Goal: Feedback & Contribution: Contribute content

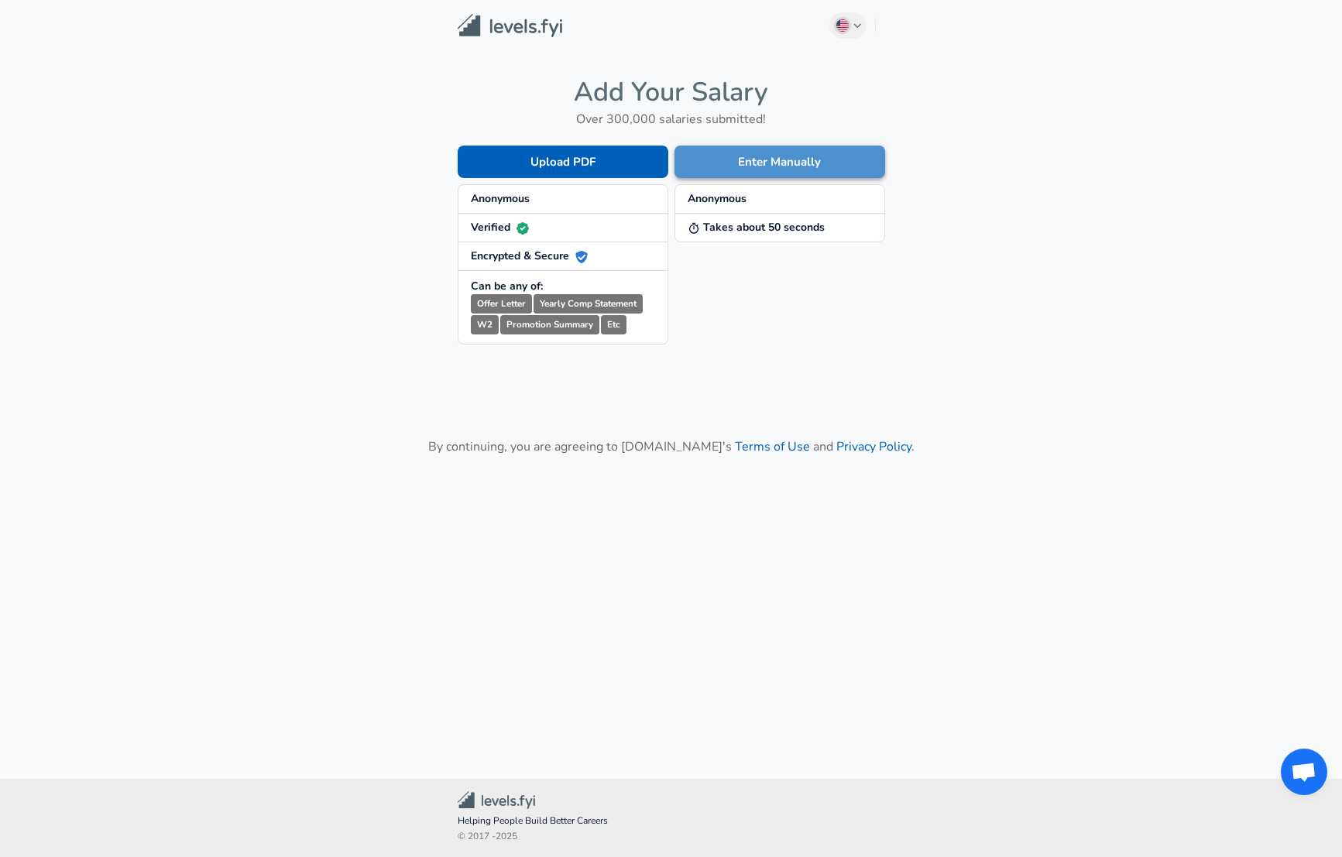
click at [773, 168] on button "Enter Manually" at bounding box center [780, 162] width 211 height 33
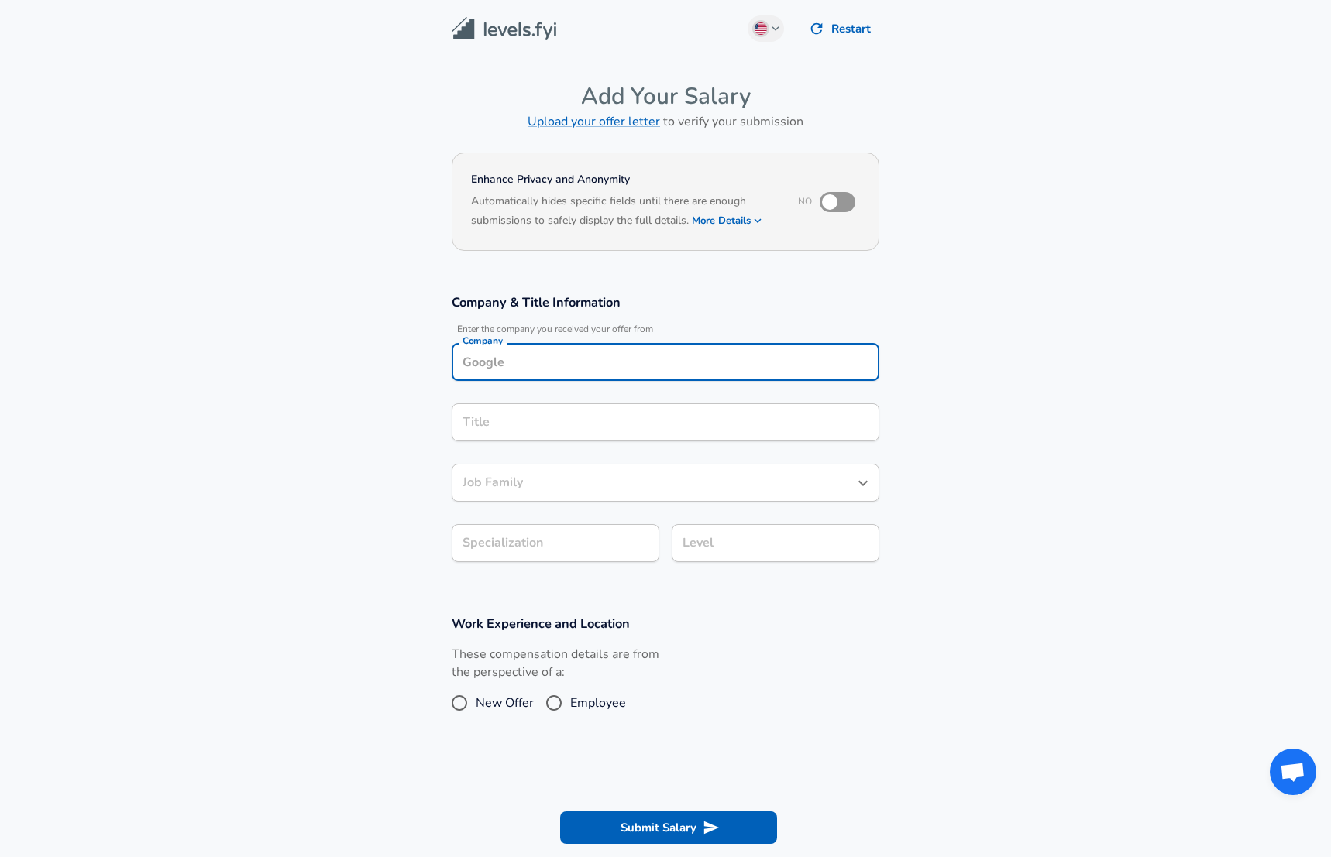
scroll to position [15, 0]
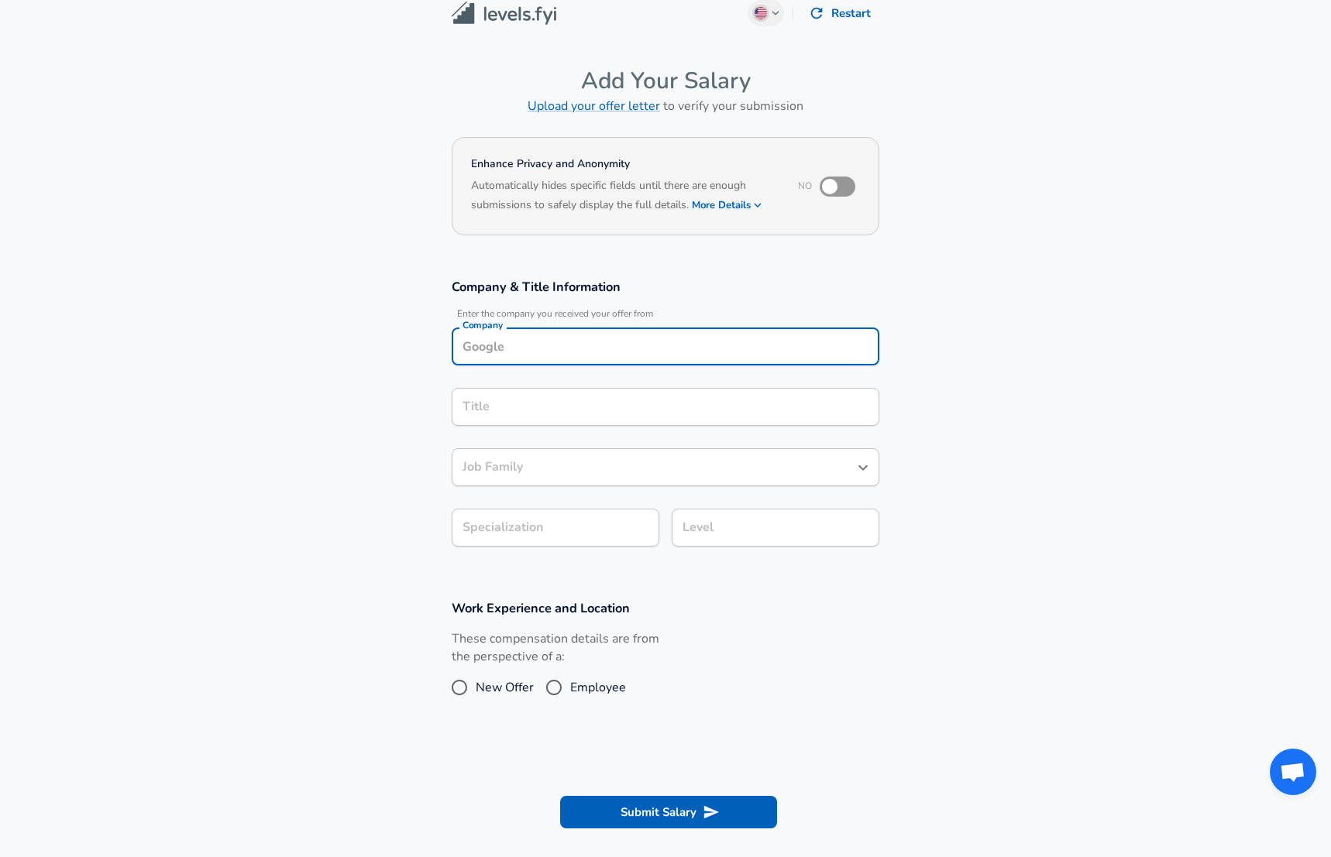
click at [550, 352] on input "Company" at bounding box center [666, 347] width 414 height 24
type input "[GEOGRAPHIC_DATA]"
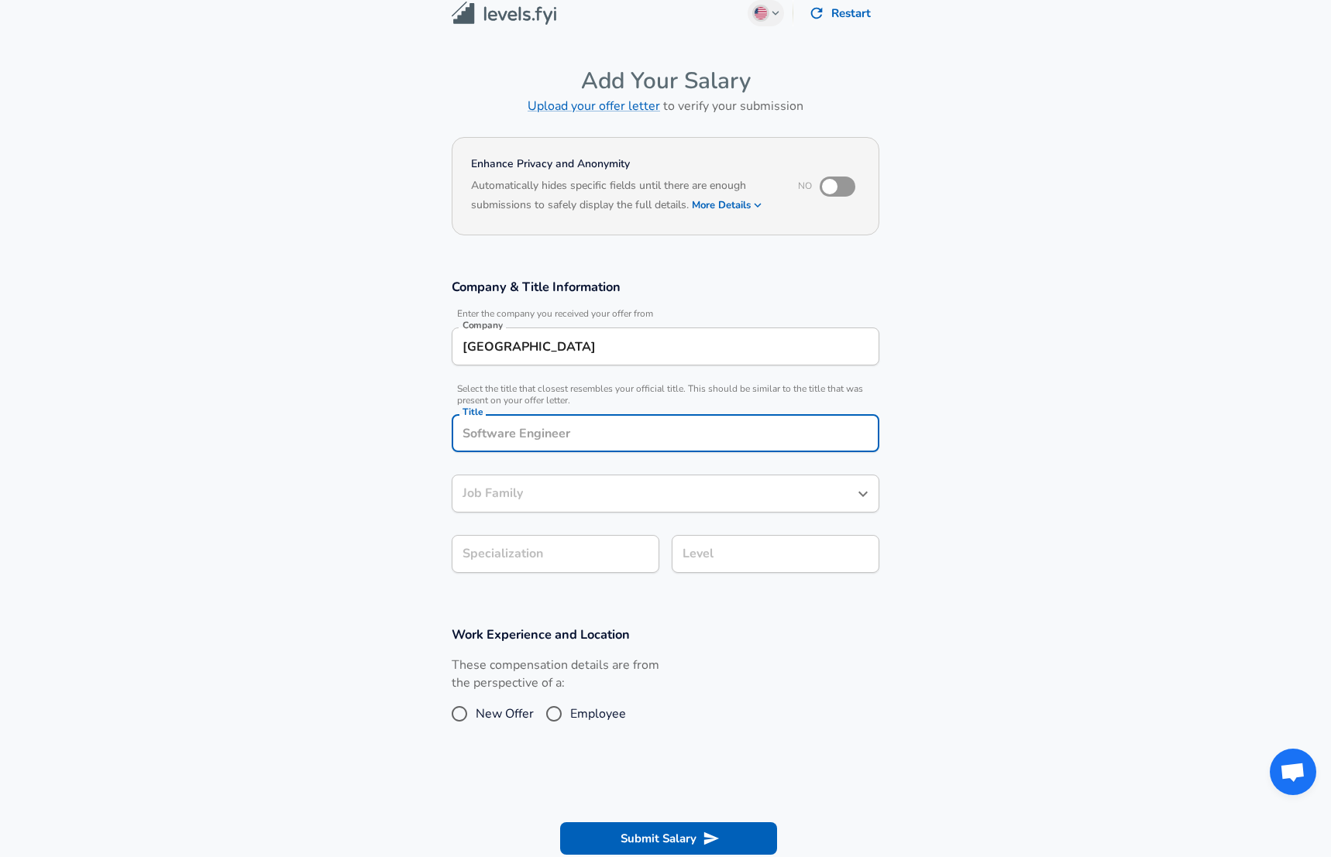
scroll to position [46, 0]
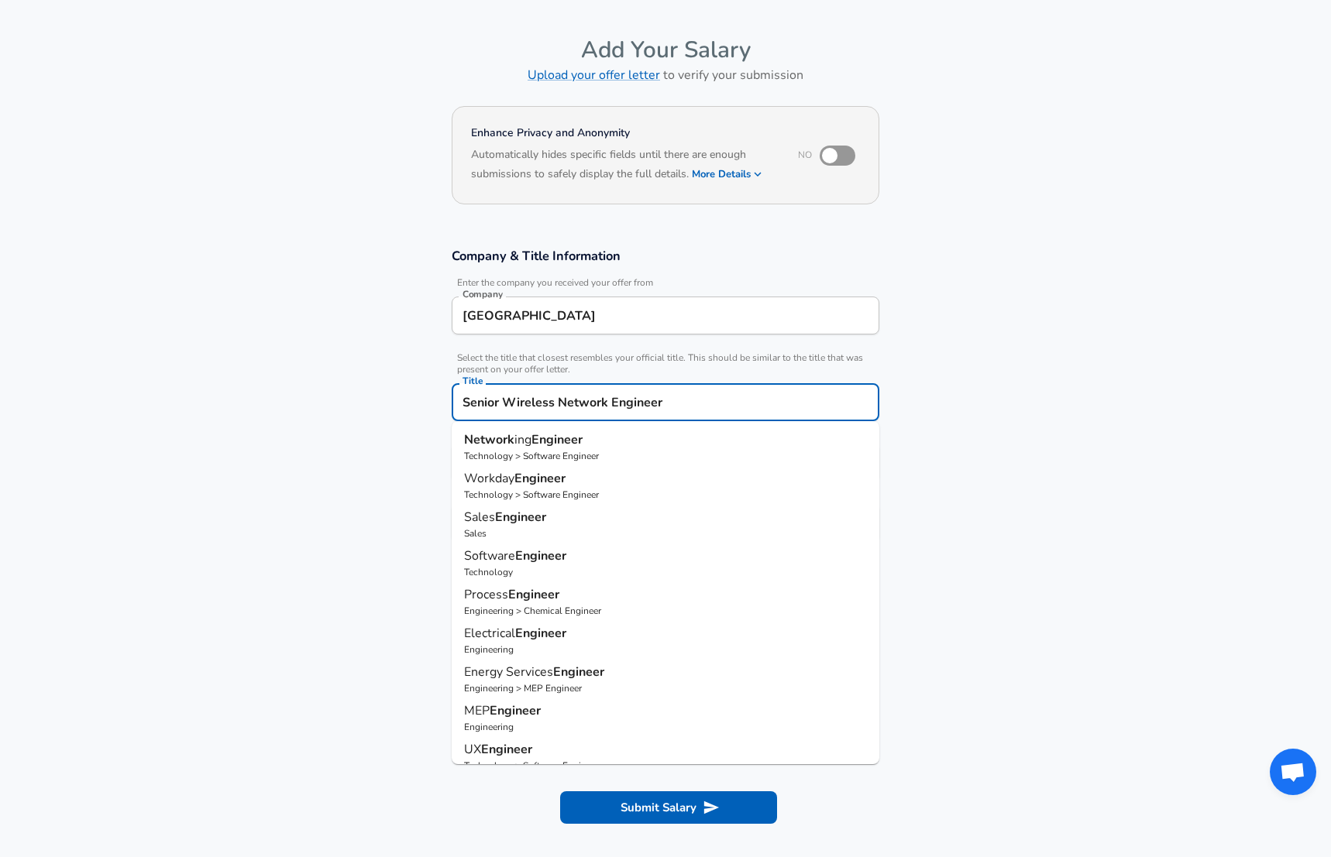
drag, startPoint x: 515, startPoint y: 400, endPoint x: 505, endPoint y: 396, distance: 11.1
click at [505, 396] on input "Senior Wireless Network Engineer" at bounding box center [666, 402] width 414 height 24
type input "Senior Network Engineer"
click at [1029, 400] on section "Company & Title Information Enter the company you received your offer from Comp…" at bounding box center [665, 403] width 1331 height 348
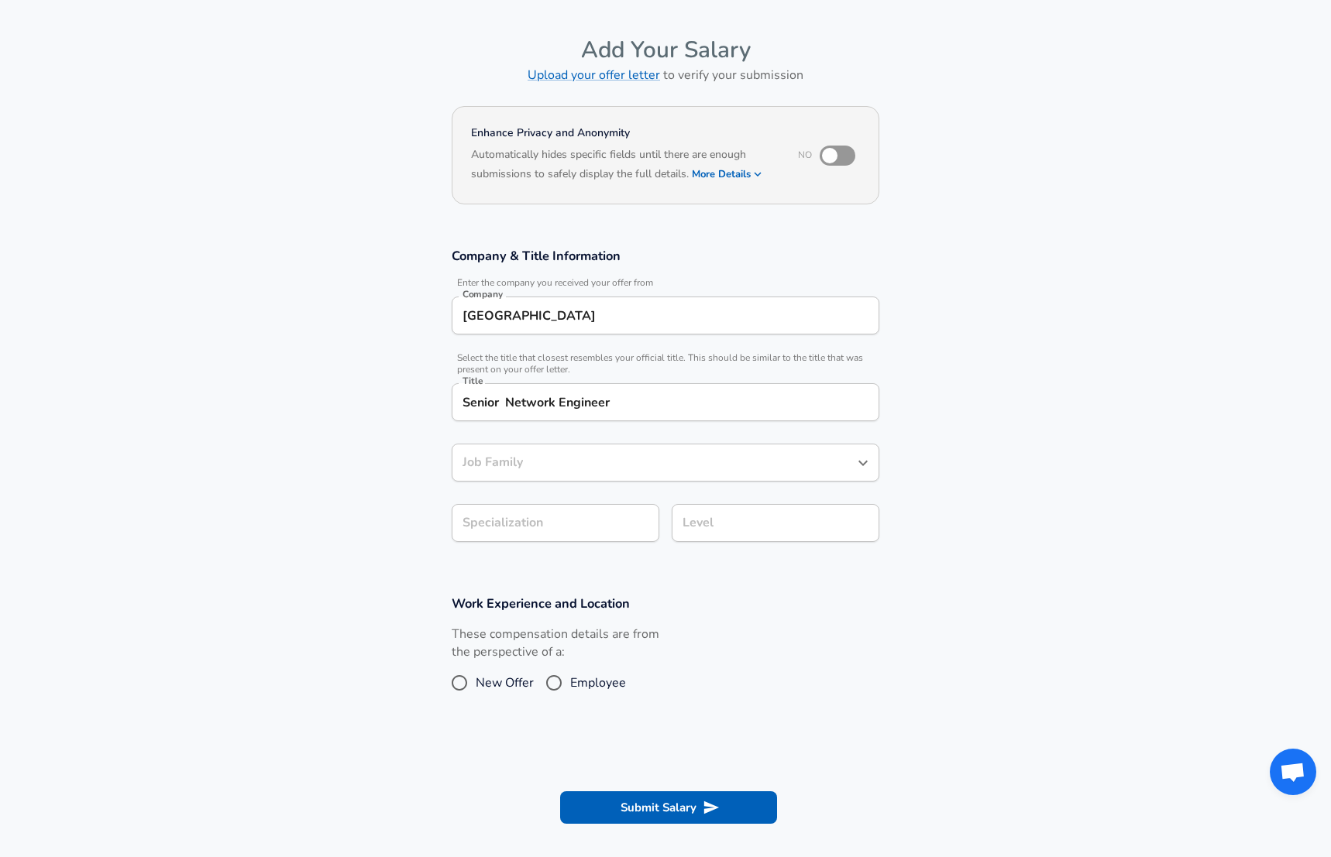
click at [508, 400] on input "Senior Network Engineer" at bounding box center [666, 402] width 414 height 24
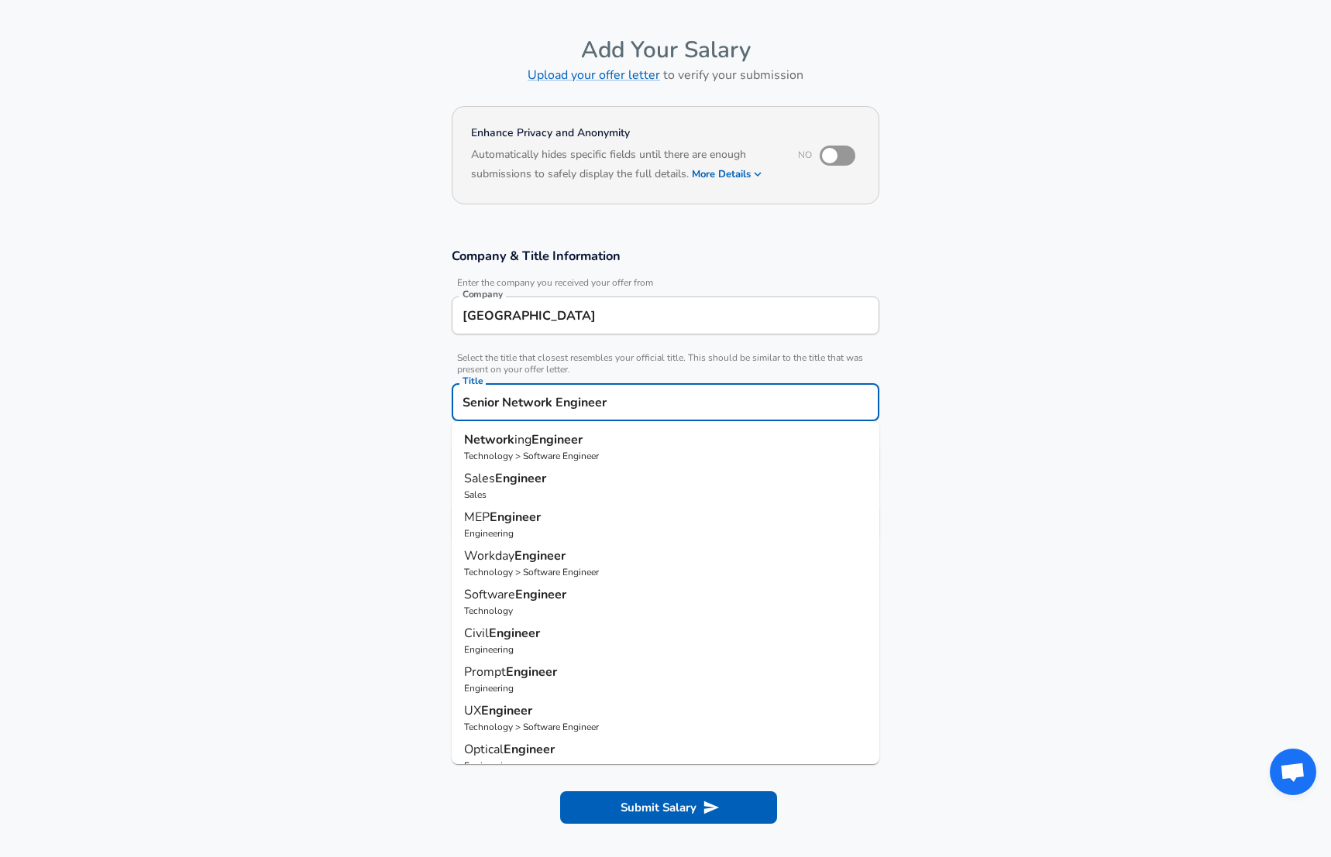
click at [564, 445] on strong "Engineer" at bounding box center [556, 439] width 51 height 17
type input "Networking Engineer"
type input "Networking"
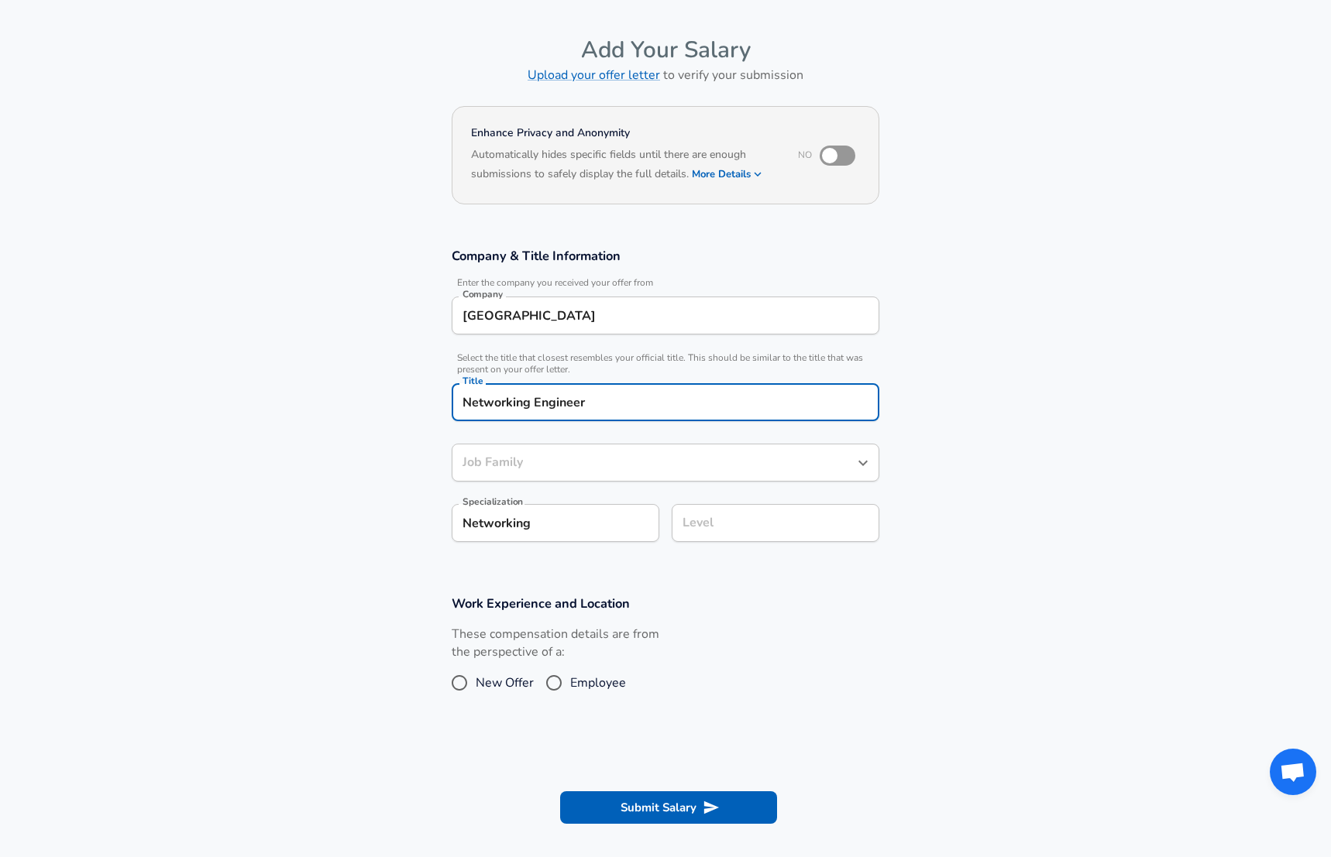
type input "Software Engineer"
drag, startPoint x: 600, startPoint y: 400, endPoint x: 372, endPoint y: 392, distance: 228.6
click at [459, 392] on input "Networking Engineer" at bounding box center [666, 402] width 414 height 24
click at [364, 394] on section "Company & Title Information Enter the company you received your offer from Comp…" at bounding box center [665, 403] width 1331 height 348
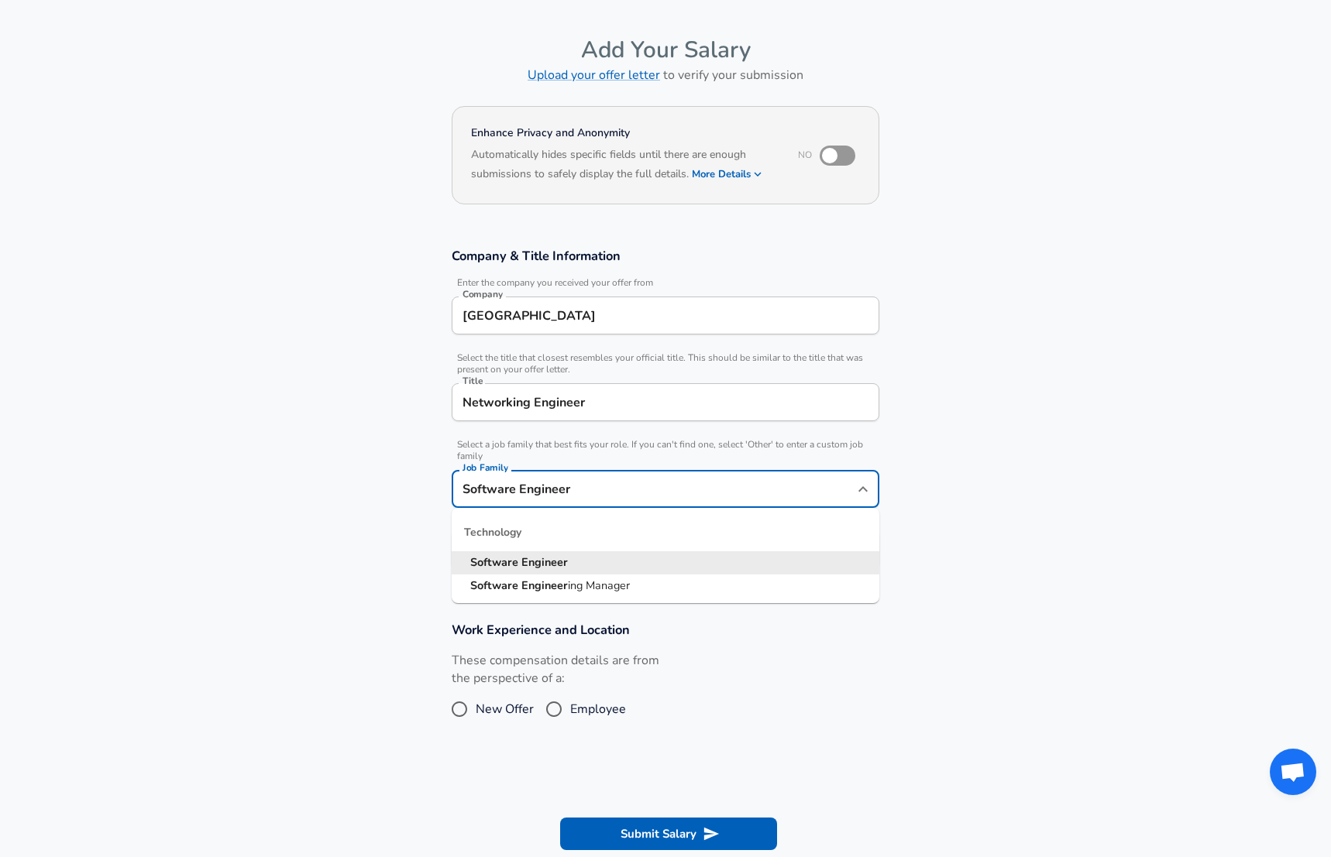
scroll to position [77, 0]
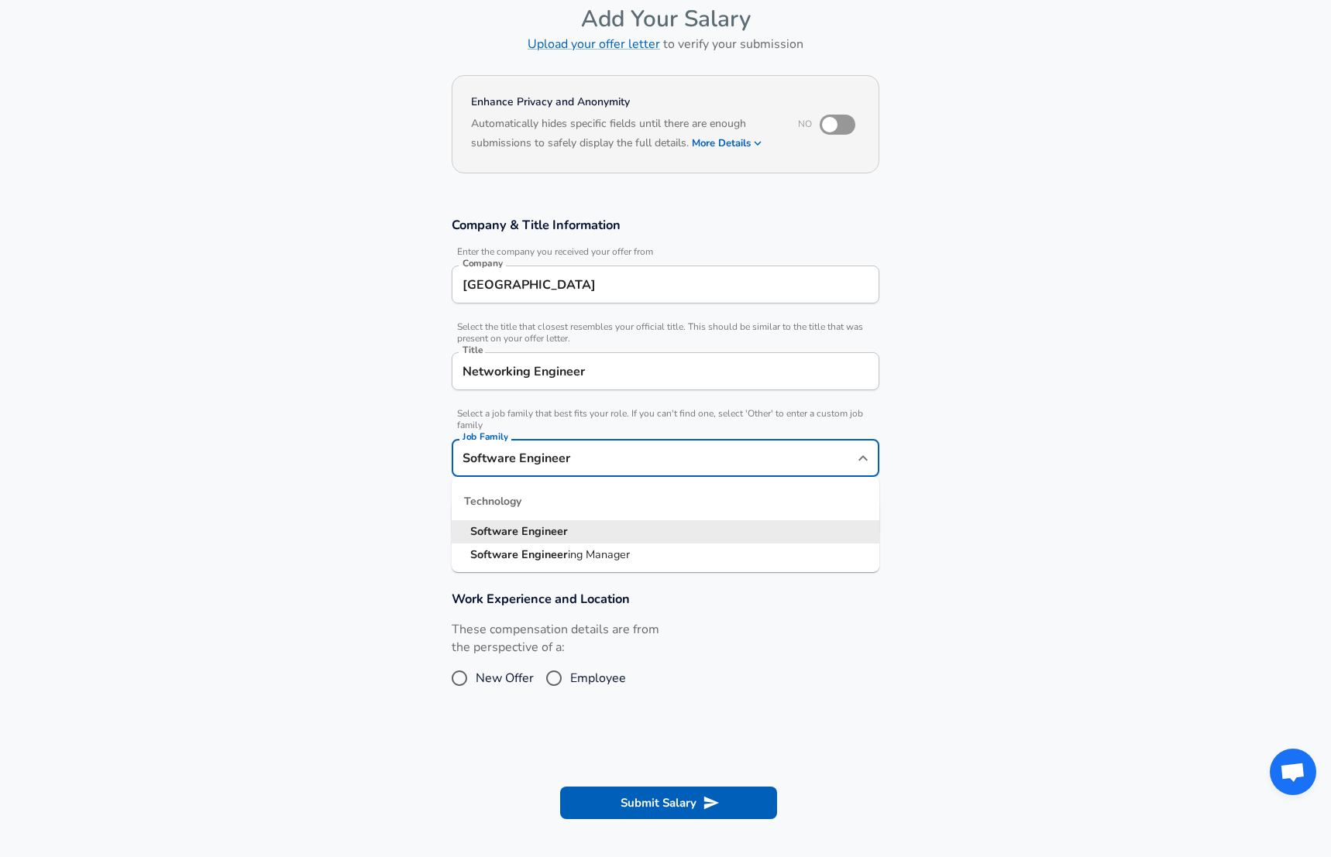
click at [573, 463] on input "Software Engineer" at bounding box center [654, 458] width 390 height 24
click at [612, 359] on div "Networking Engineer Title" at bounding box center [666, 371] width 428 height 38
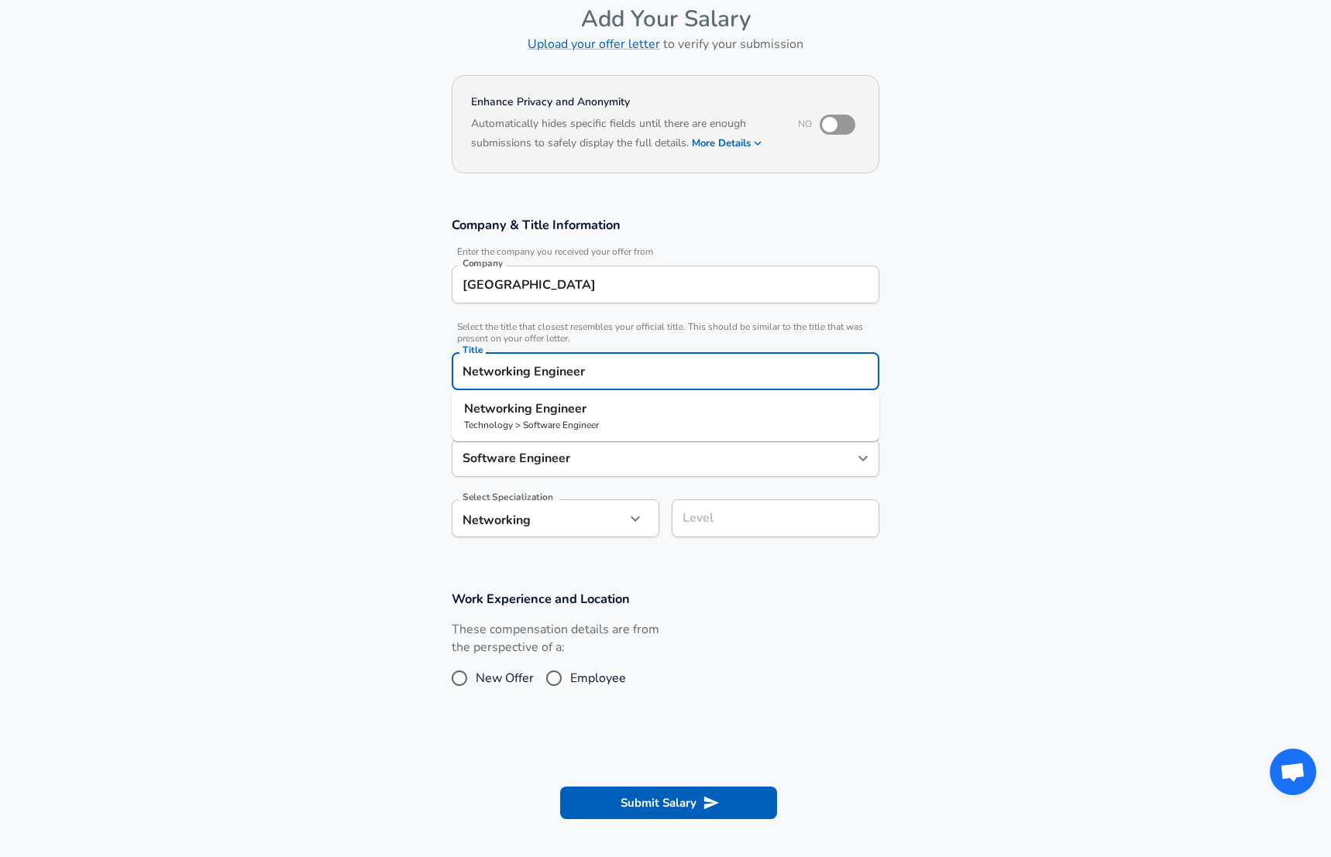
drag, startPoint x: 611, startPoint y: 373, endPoint x: 442, endPoint y: 376, distance: 168.9
click at [459, 376] on input "Networking Engineer" at bounding box center [666, 371] width 414 height 24
click at [589, 425] on p "Technology > Software Engineer" at bounding box center [665, 425] width 403 height 14
type input "Networking Engineer"
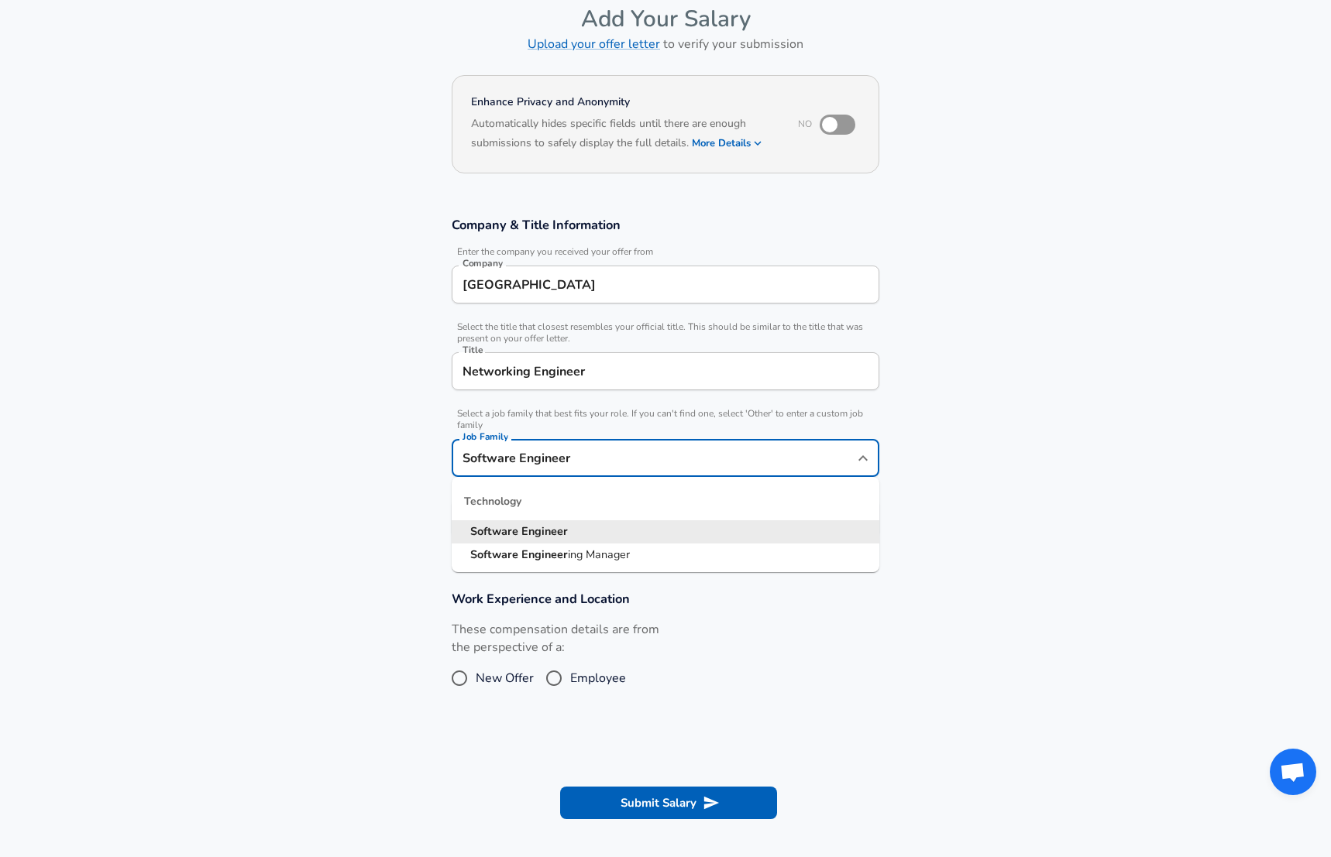
click at [589, 466] on input "Software Engineer" at bounding box center [654, 458] width 390 height 24
click at [1047, 428] on section "Company & Title Information Enter the company you received your offer from Comp…" at bounding box center [665, 385] width 1331 height 374
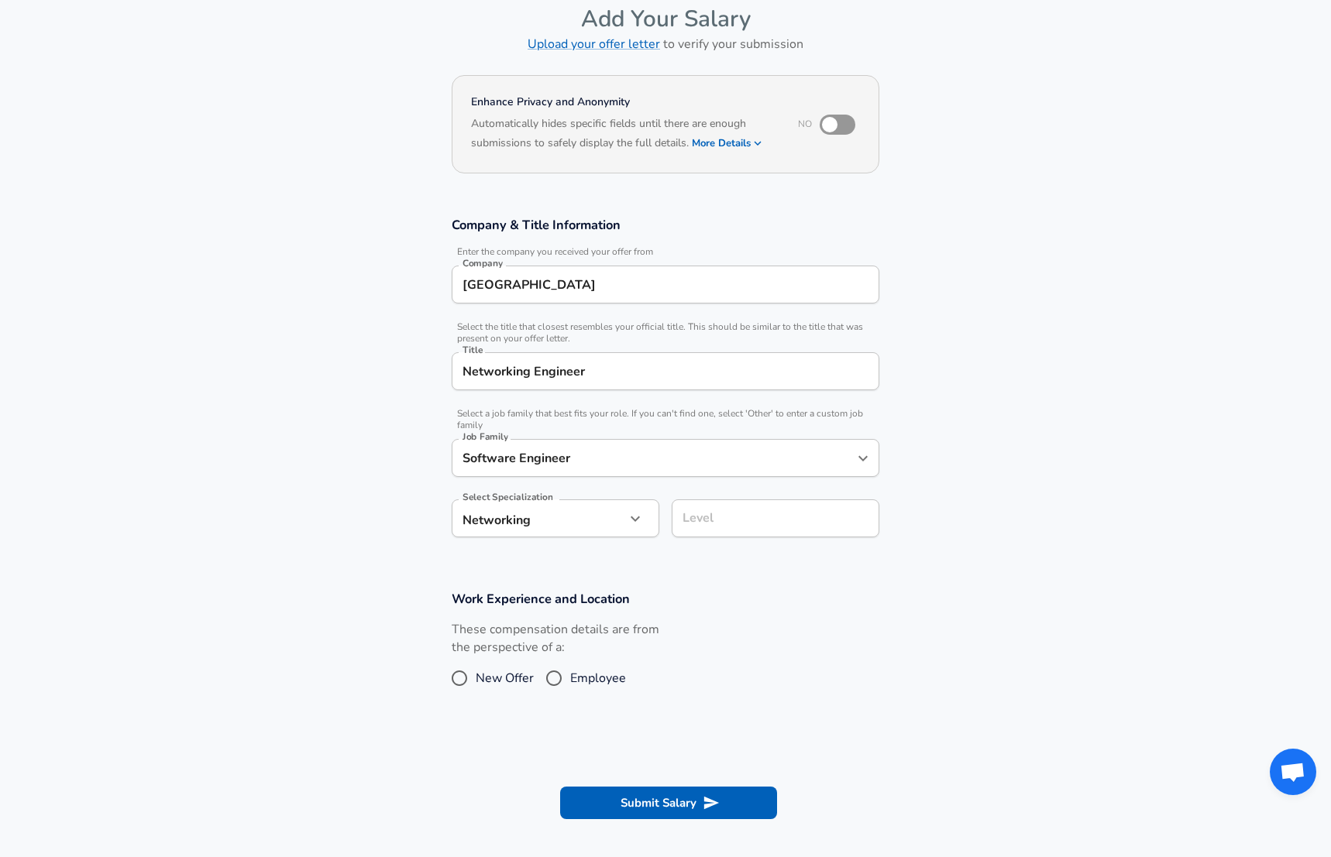
scroll to position [108, 0]
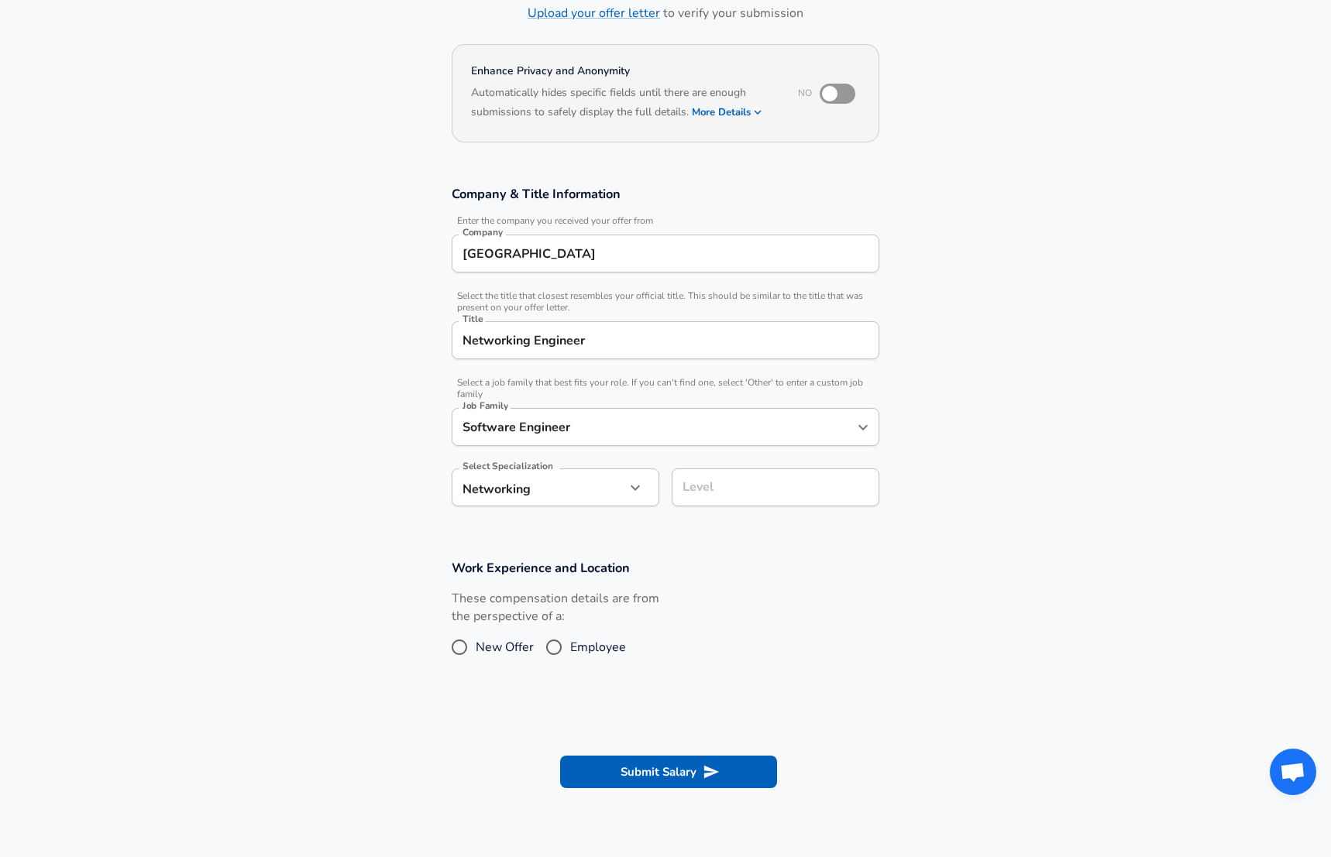
click at [718, 500] on input "Level" at bounding box center [776, 488] width 194 height 24
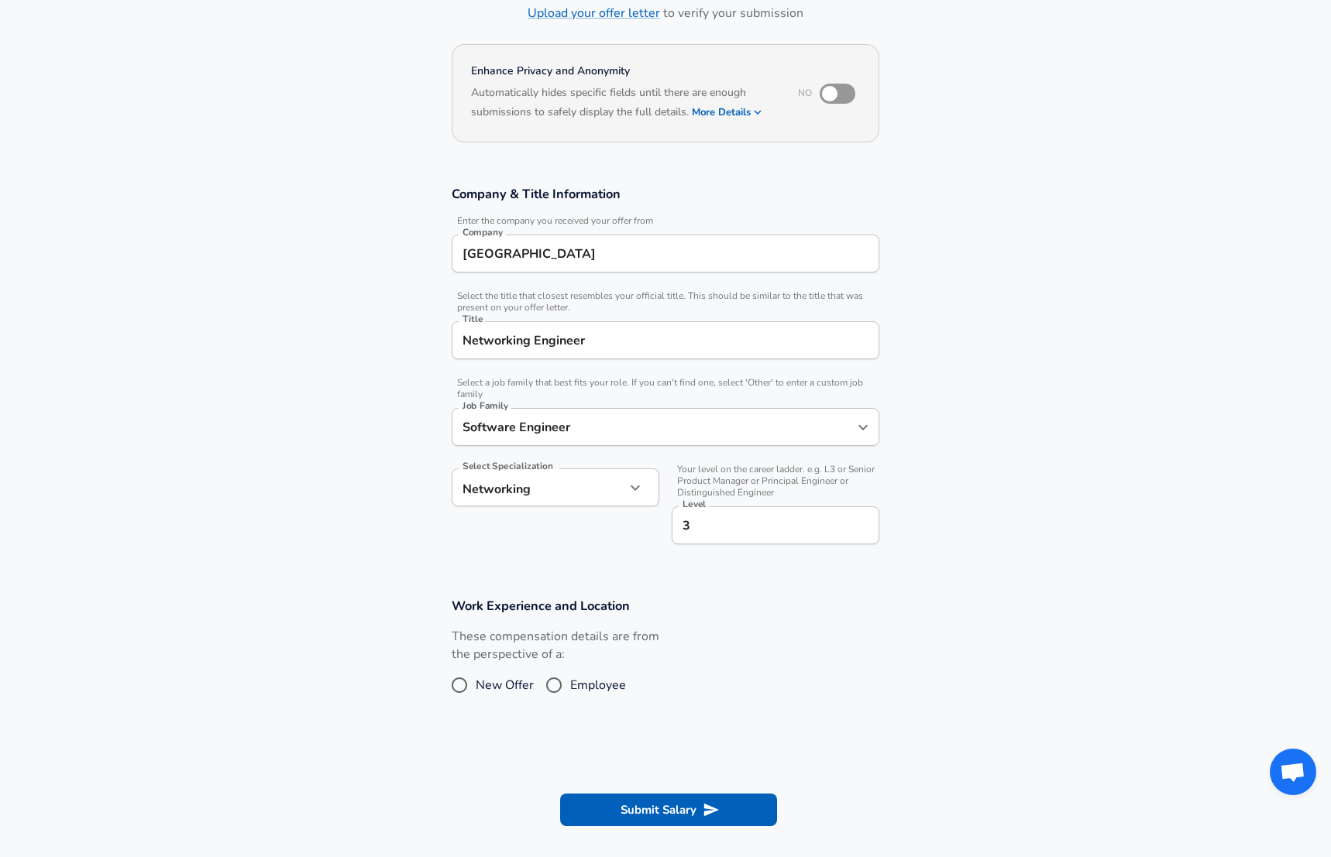
click at [1144, 539] on section "Company & Title Information Enter the company you received your offer from Comp…" at bounding box center [665, 373] width 1331 height 412
drag, startPoint x: 688, startPoint y: 520, endPoint x: 461, endPoint y: 524, distance: 227.0
click at [679, 524] on input "3" at bounding box center [776, 526] width 194 height 24
type input "L3"
click at [550, 689] on input "Employee" at bounding box center [554, 685] width 33 height 25
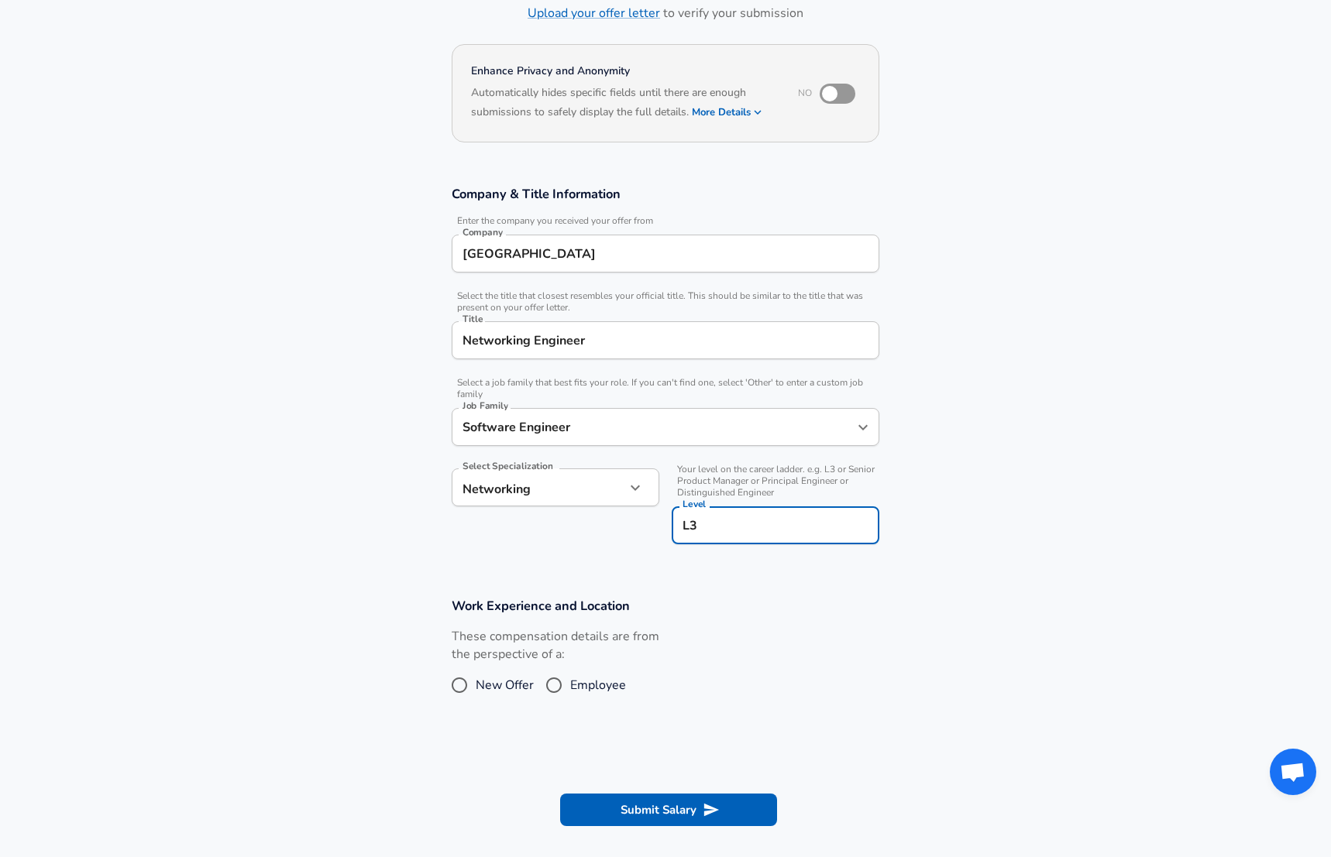
radio input "true"
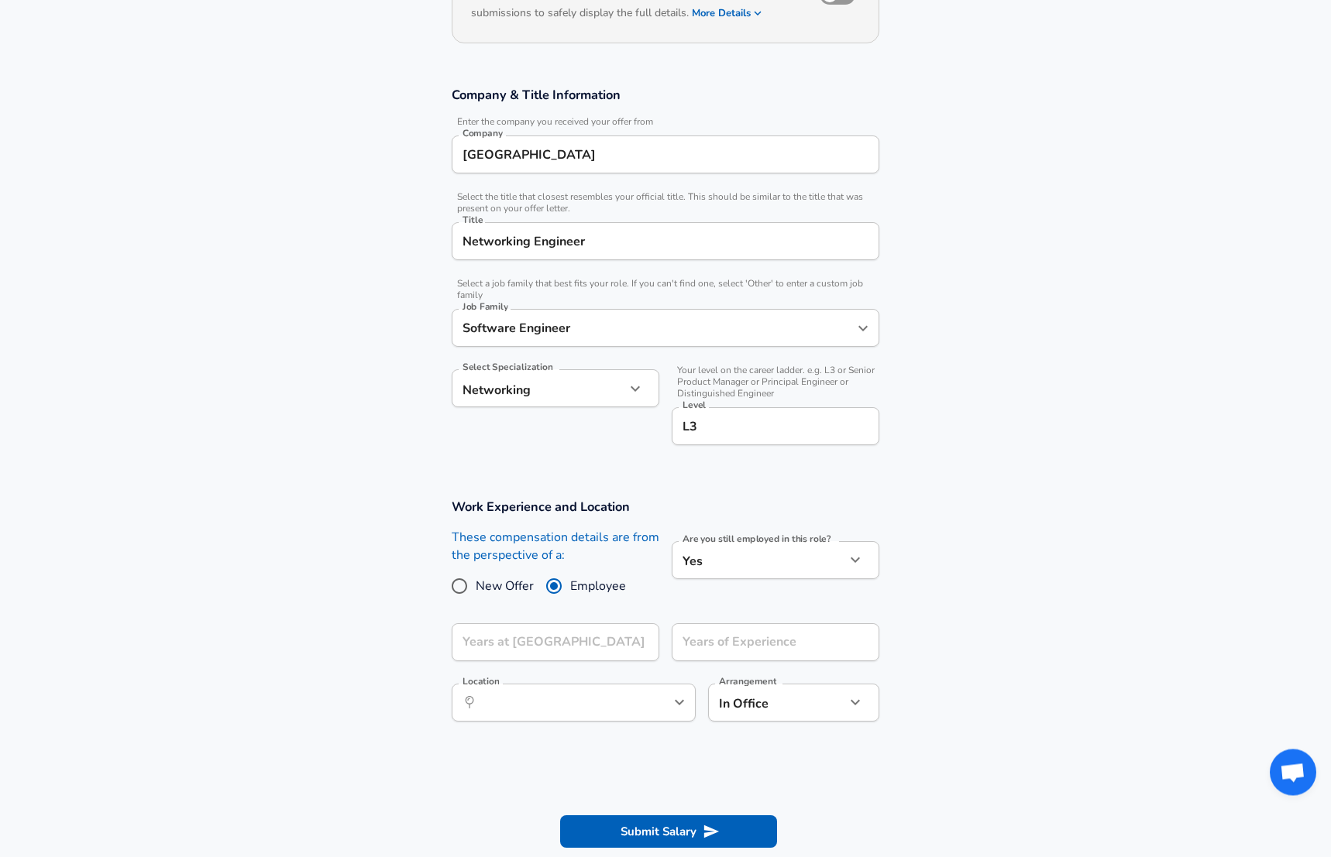
scroll to position [344, 0]
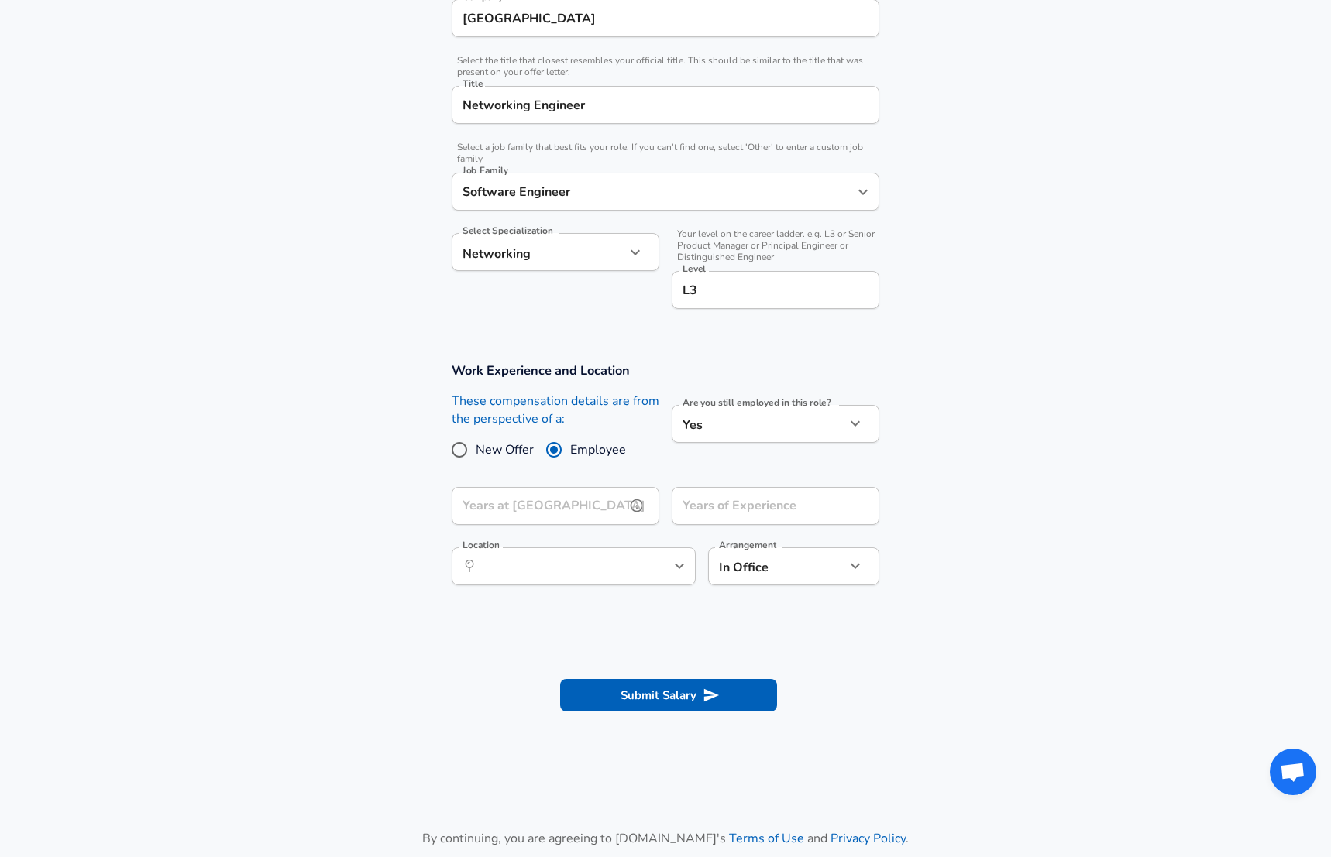
click at [570, 510] on input "Years at [GEOGRAPHIC_DATA]" at bounding box center [538, 506] width 173 height 38
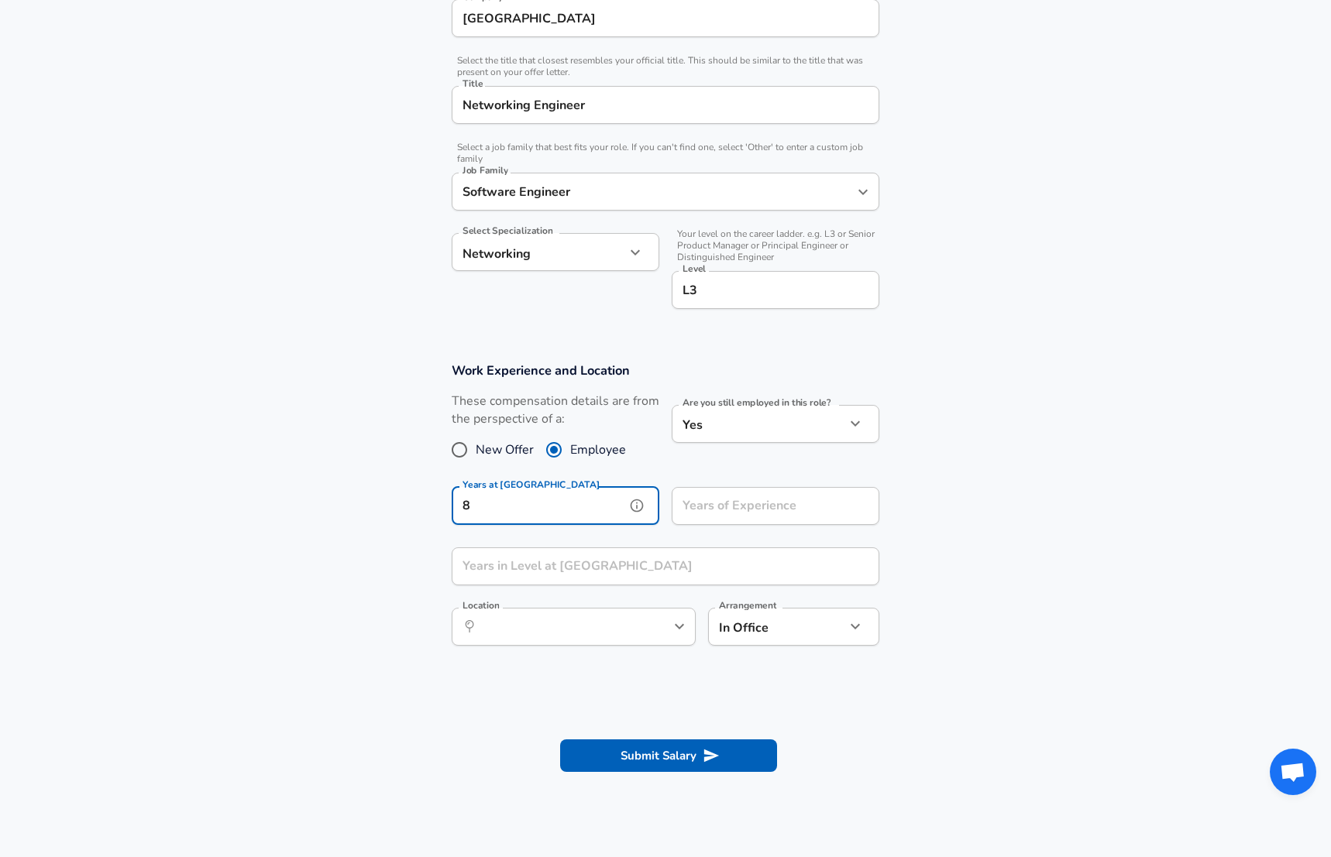
type input "8"
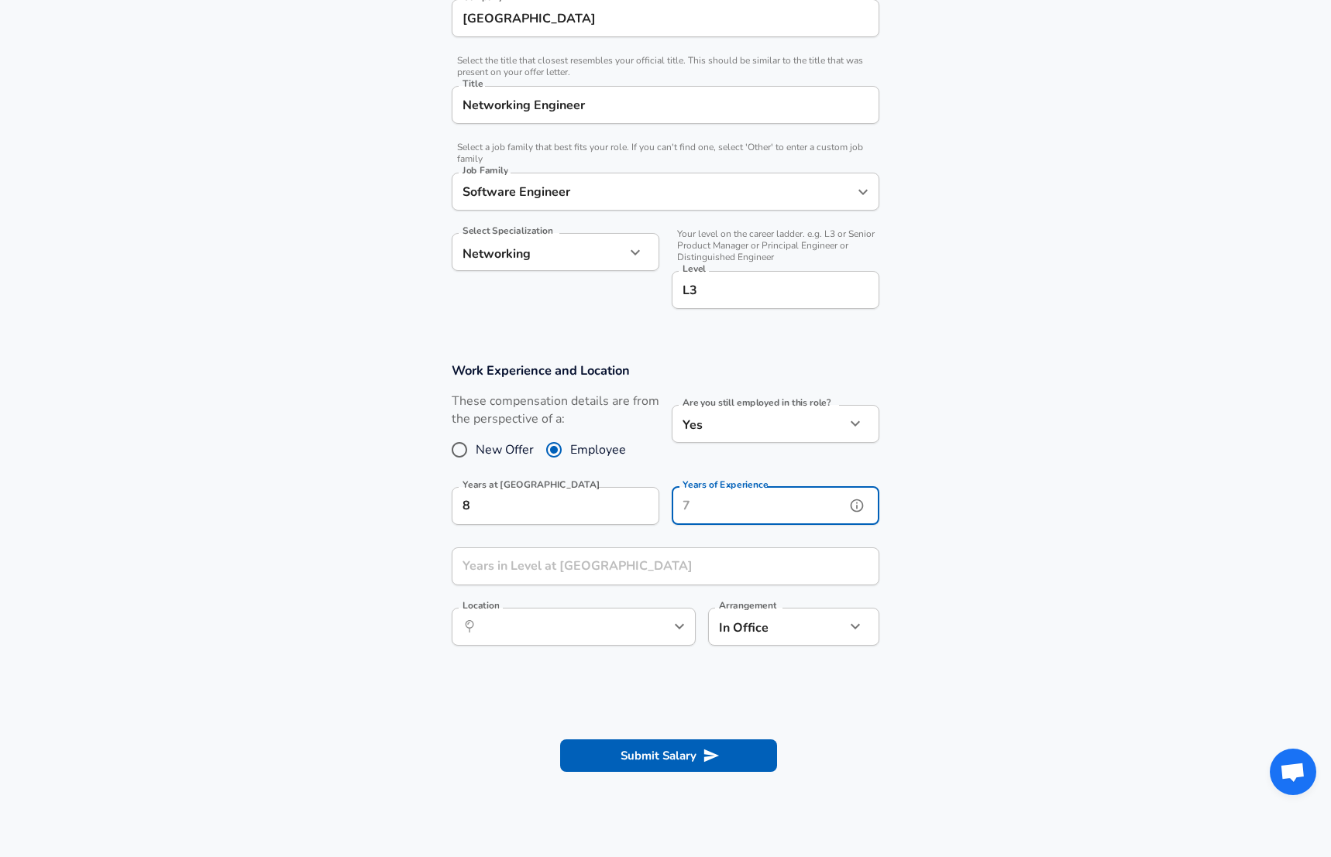
drag, startPoint x: 739, startPoint y: 519, endPoint x: 766, endPoint y: 521, distance: 27.2
click at [740, 519] on input "Years of Experience" at bounding box center [758, 506] width 173 height 38
type input "10"
click at [1027, 498] on section "Work Experience and Location These compensation details are from the perspectiv…" at bounding box center [665, 512] width 1331 height 336
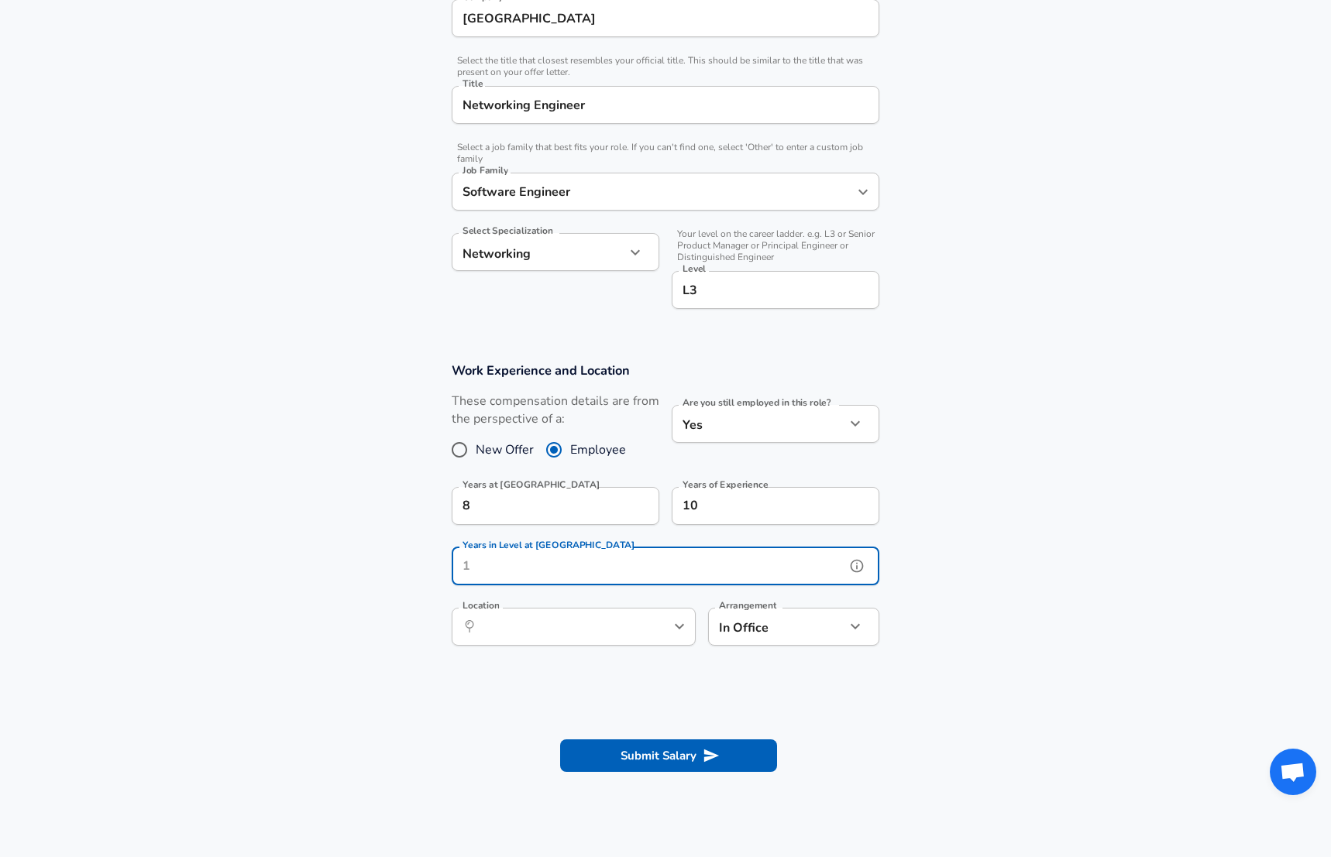
click at [496, 578] on input "Years in Level at [GEOGRAPHIC_DATA]" at bounding box center [648, 567] width 393 height 38
type input "2"
click at [642, 639] on div "​ Location" at bounding box center [574, 627] width 244 height 38
type input "3"
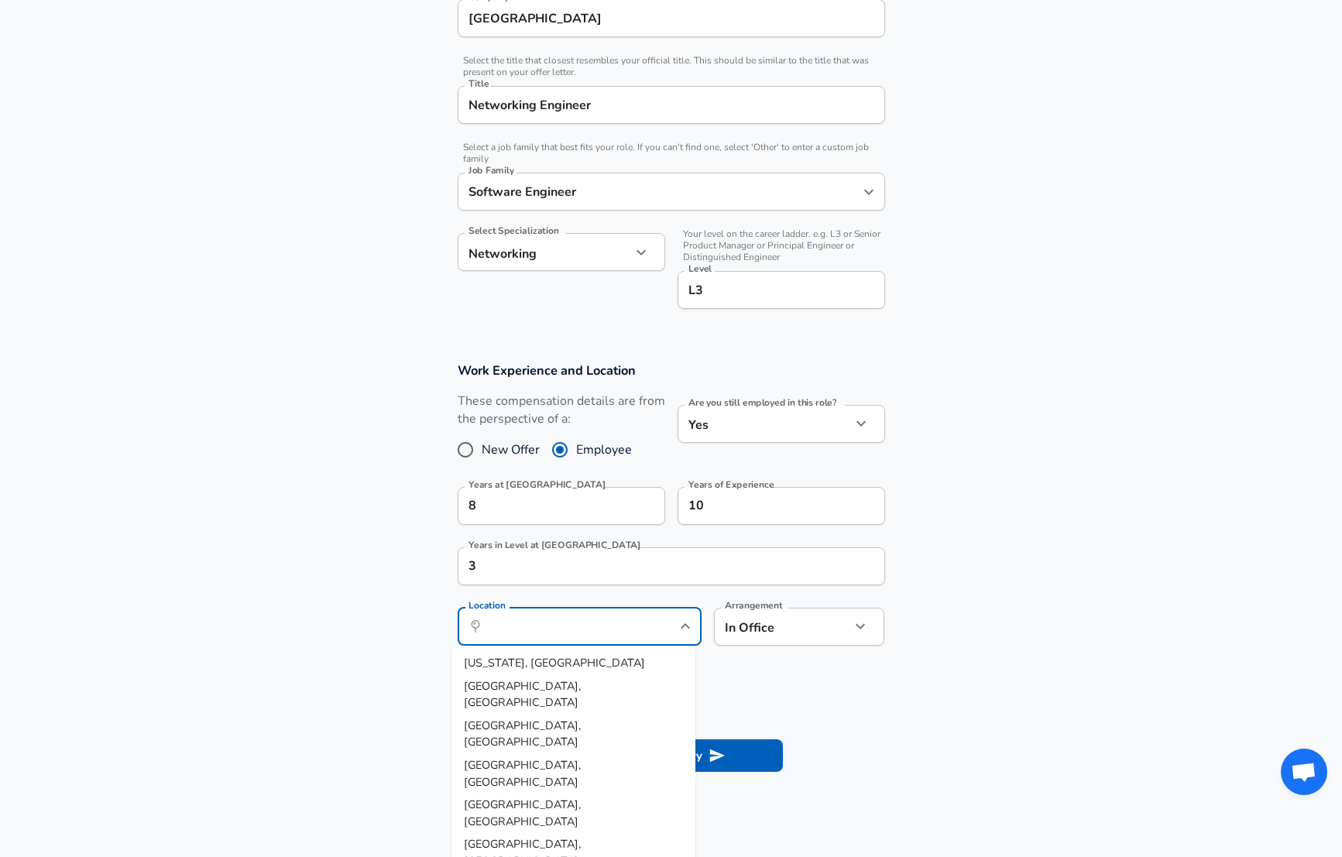
click at [771, 514] on body "English ([GEOGRAPHIC_DATA]) Change Restart Add Your Salary Upload your offer le…" at bounding box center [671, 84] width 1342 height 857
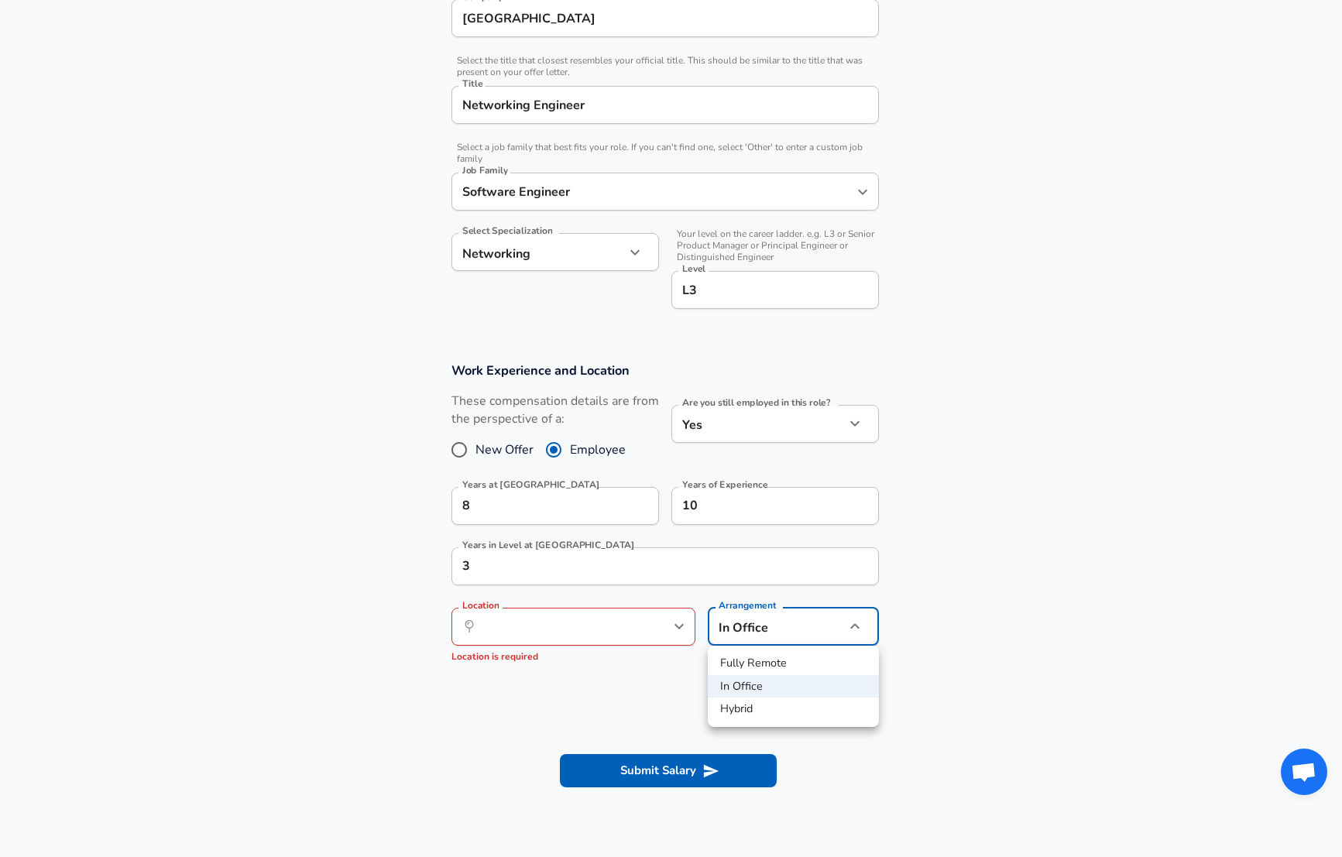
click at [778, 663] on li "Fully Remote" at bounding box center [793, 663] width 171 height 23
type input "remote"
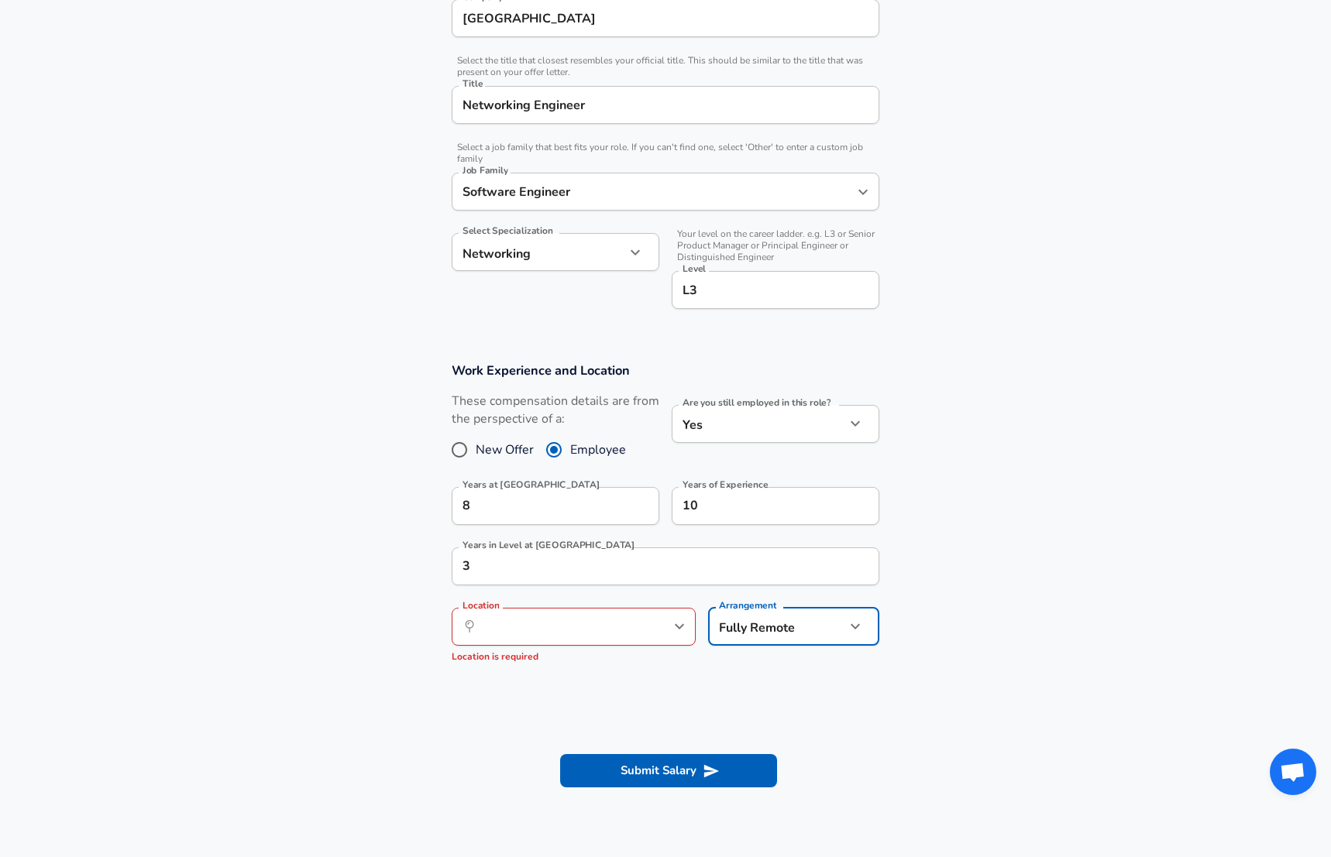
click at [434, 711] on section at bounding box center [665, 710] width 1331 height 29
click at [692, 624] on div "​ Location" at bounding box center [574, 627] width 244 height 38
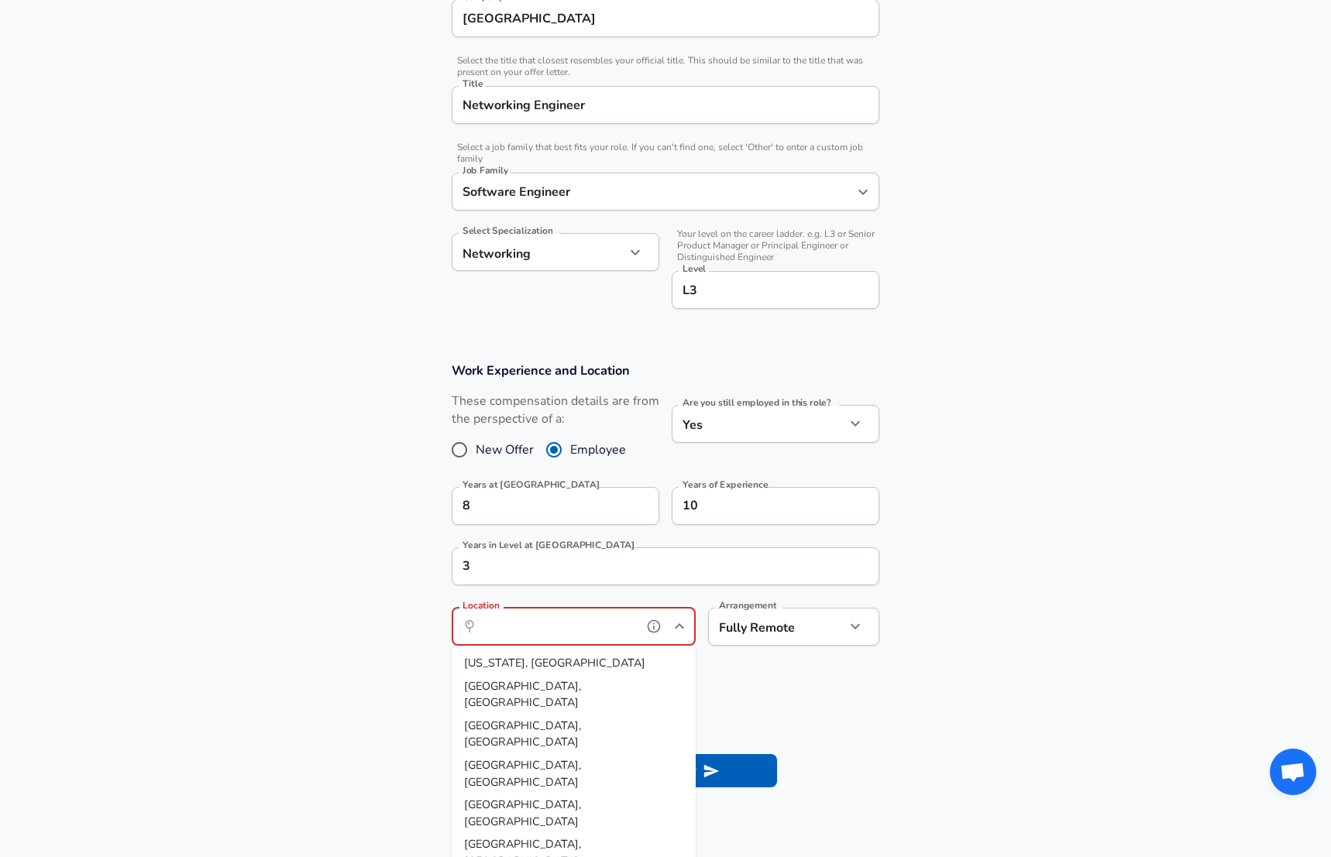
click at [613, 632] on input "Location" at bounding box center [556, 627] width 159 height 24
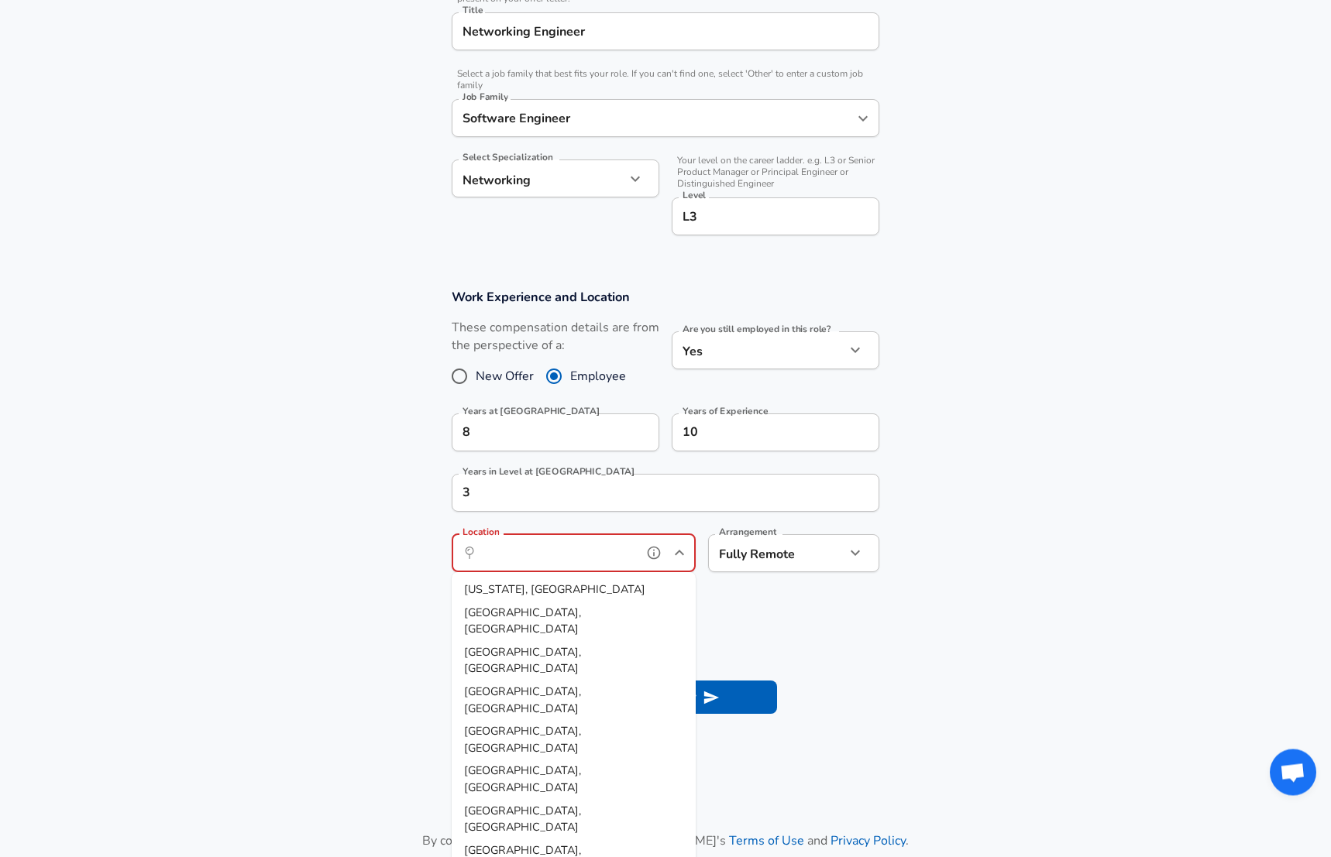
scroll to position [443, 0]
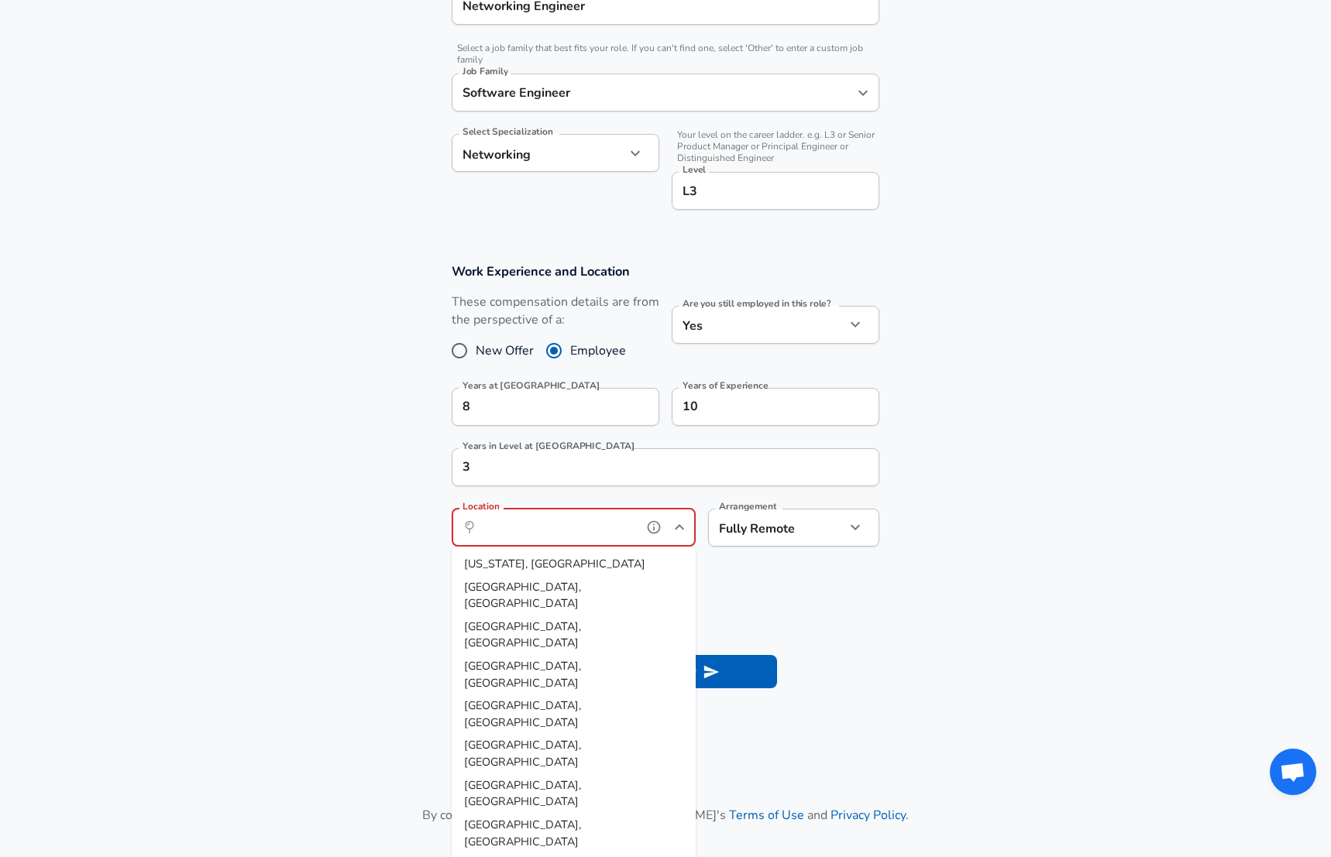
type input "[GEOGRAPHIC_DATA], [GEOGRAPHIC_DATA]"
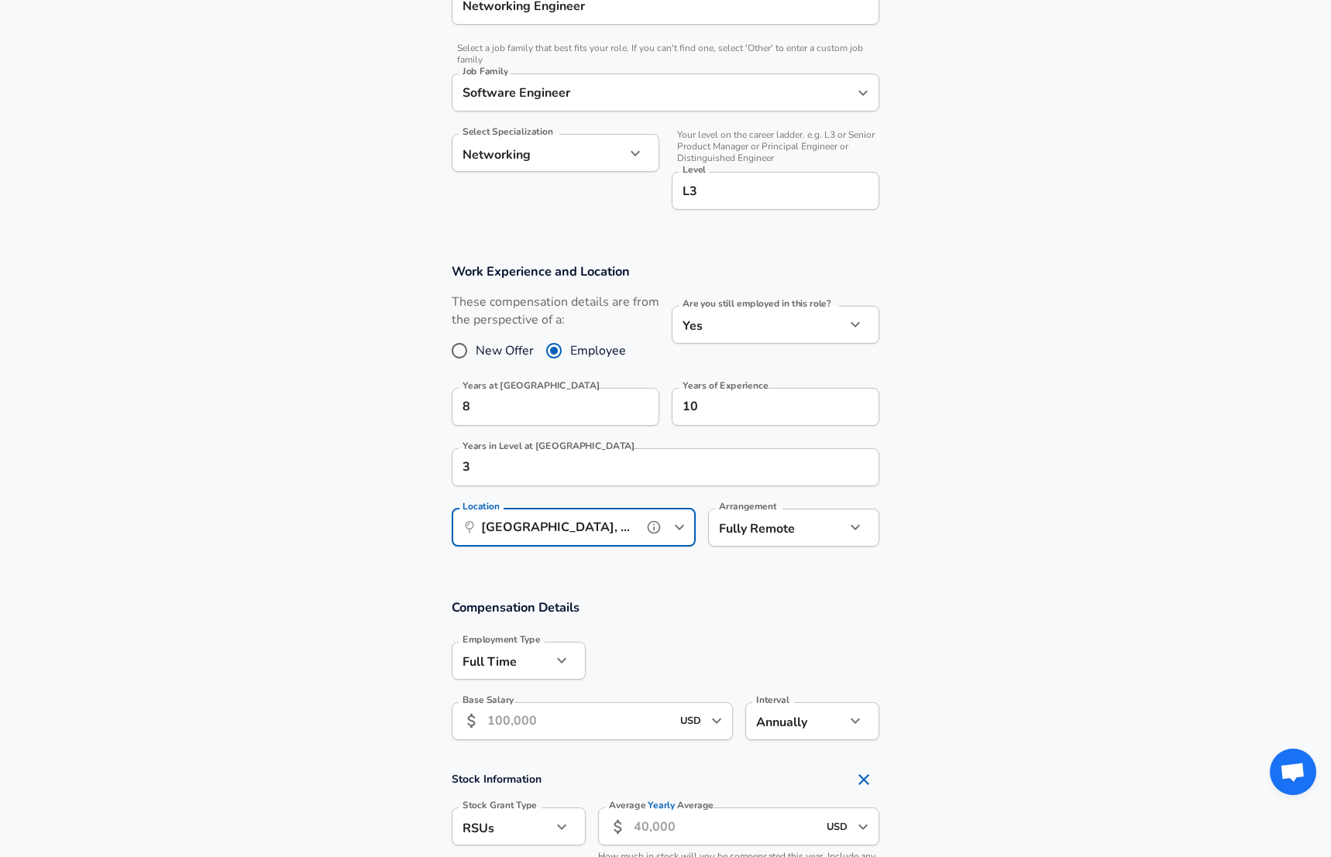
scroll to position [579, 0]
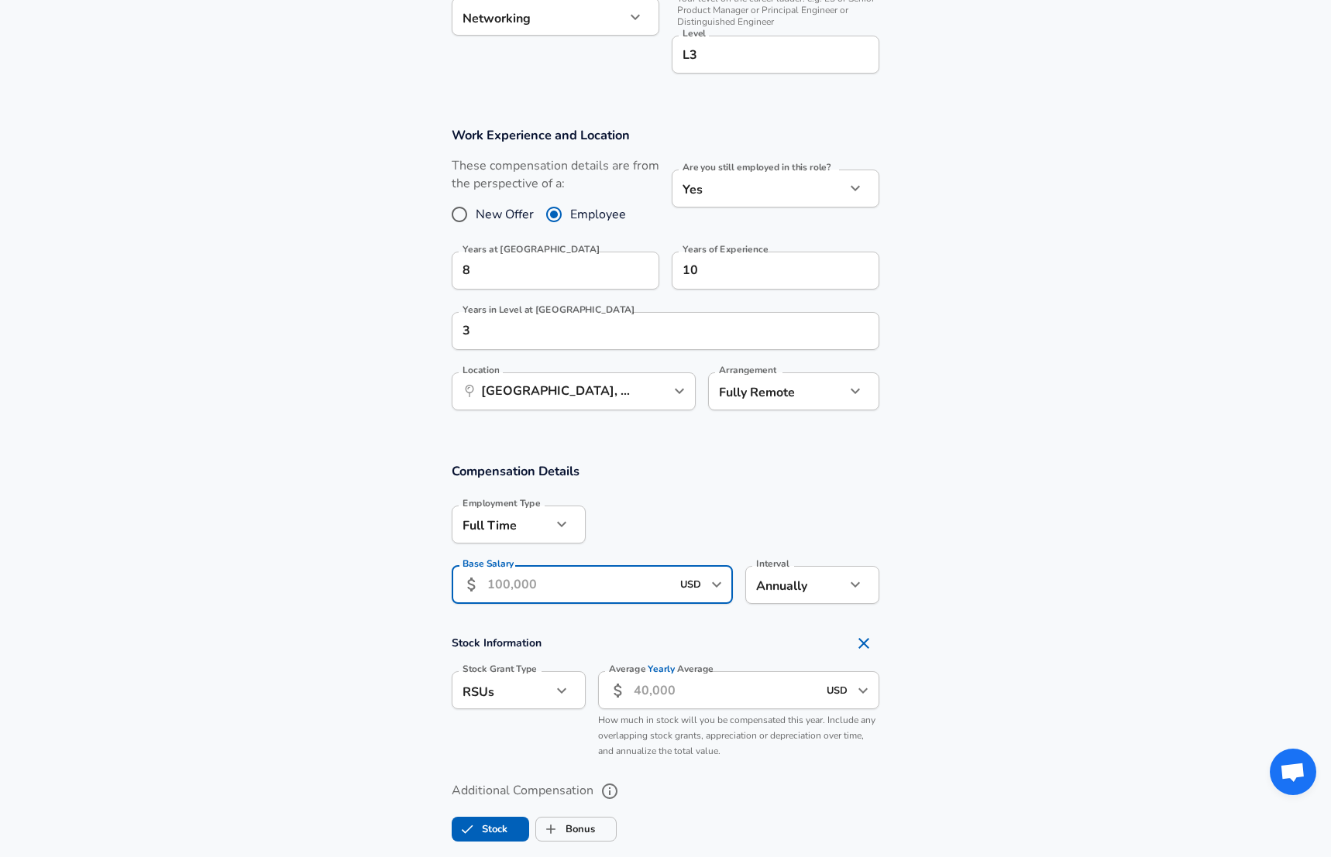
click at [606, 596] on input "Base Salary" at bounding box center [579, 585] width 184 height 38
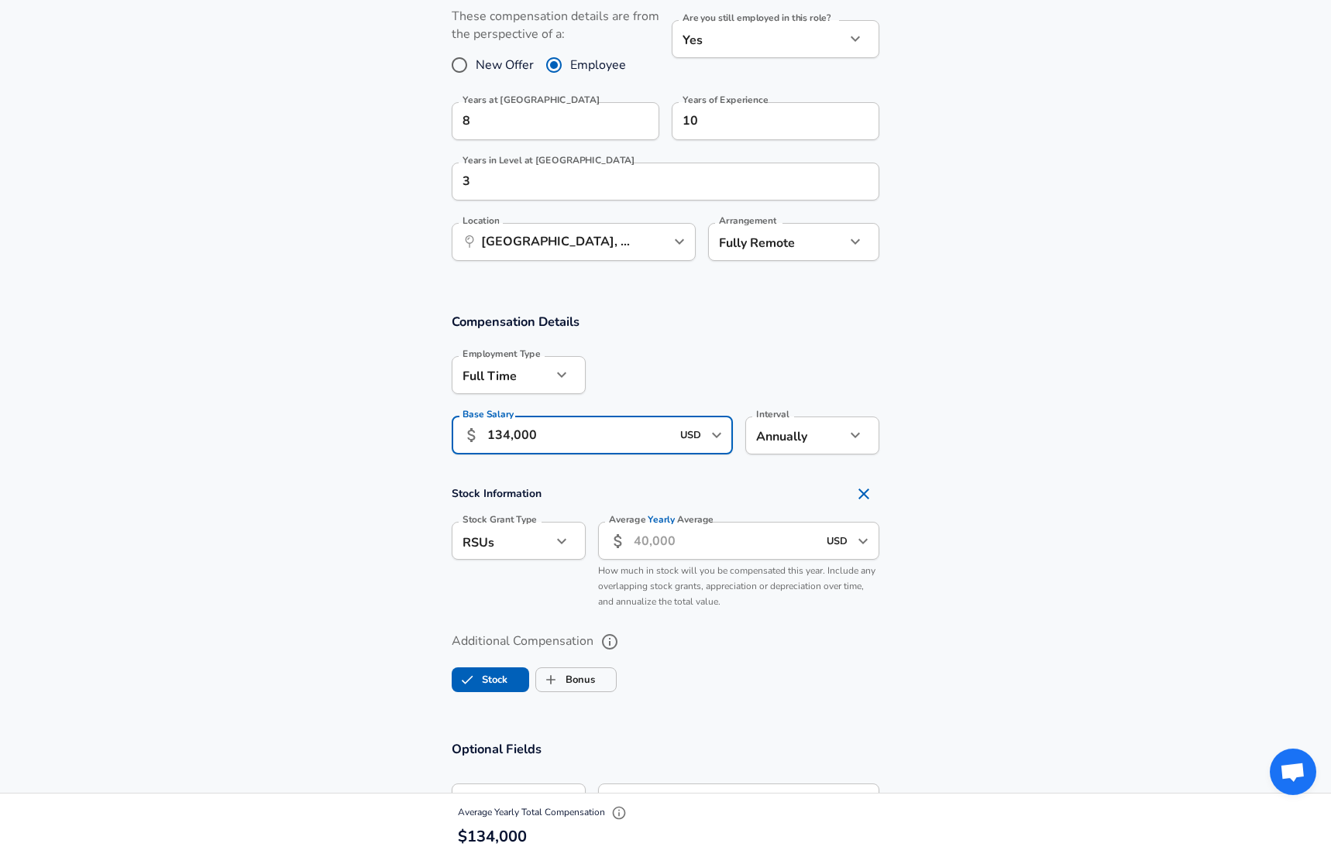
scroll to position [765, 0]
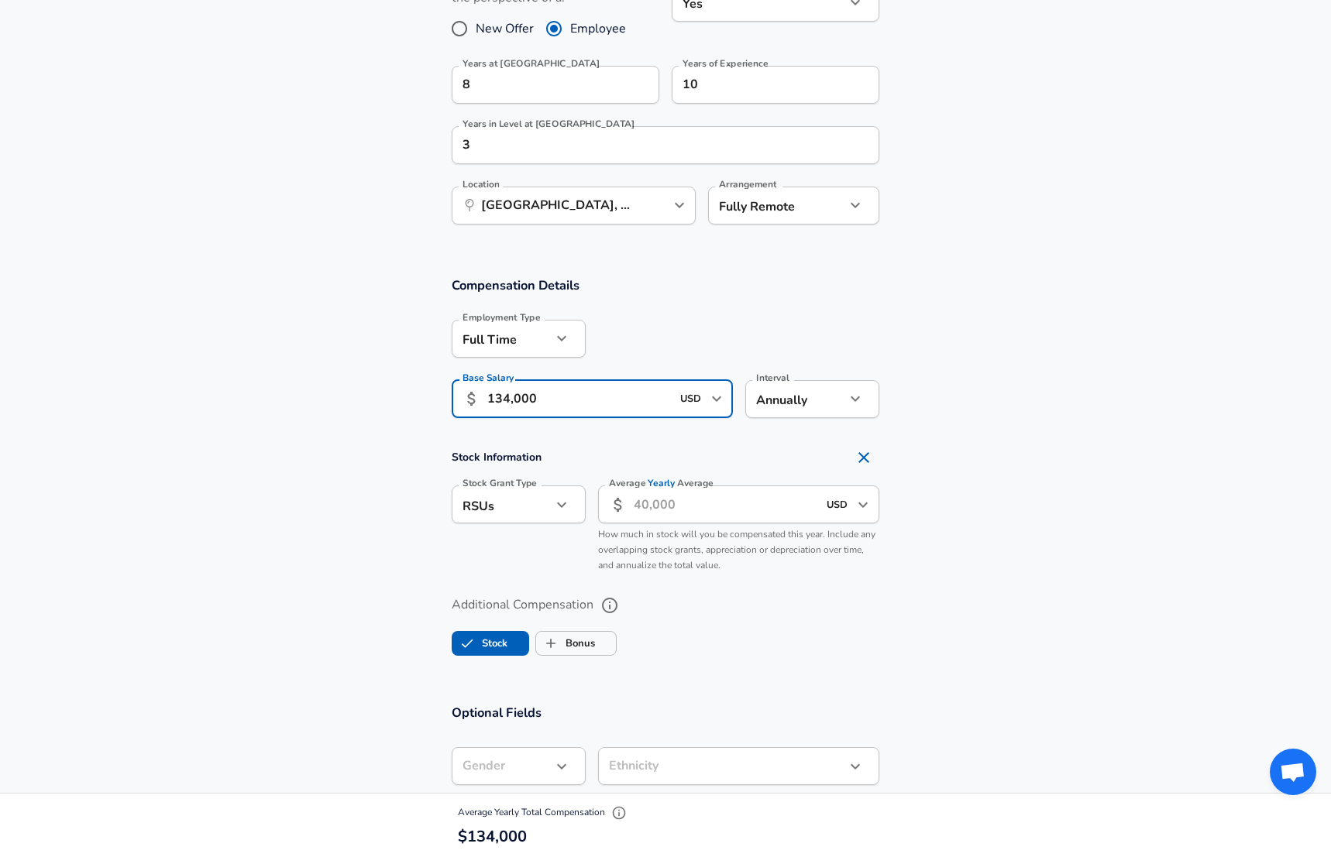
type input "134,000"
click at [492, 649] on label "Stock" at bounding box center [479, 643] width 55 height 29
checkbox input "false"
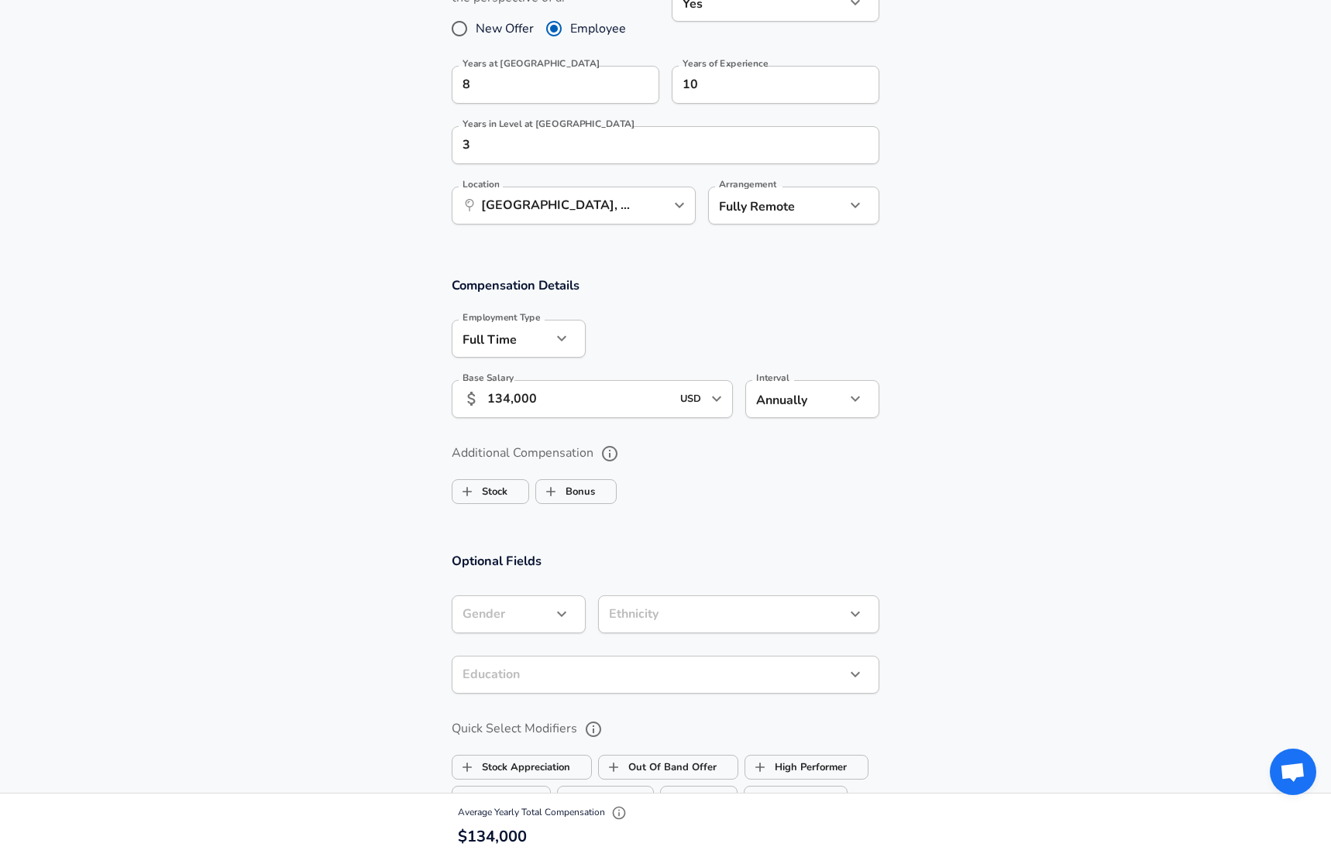
scroll to position [902, 0]
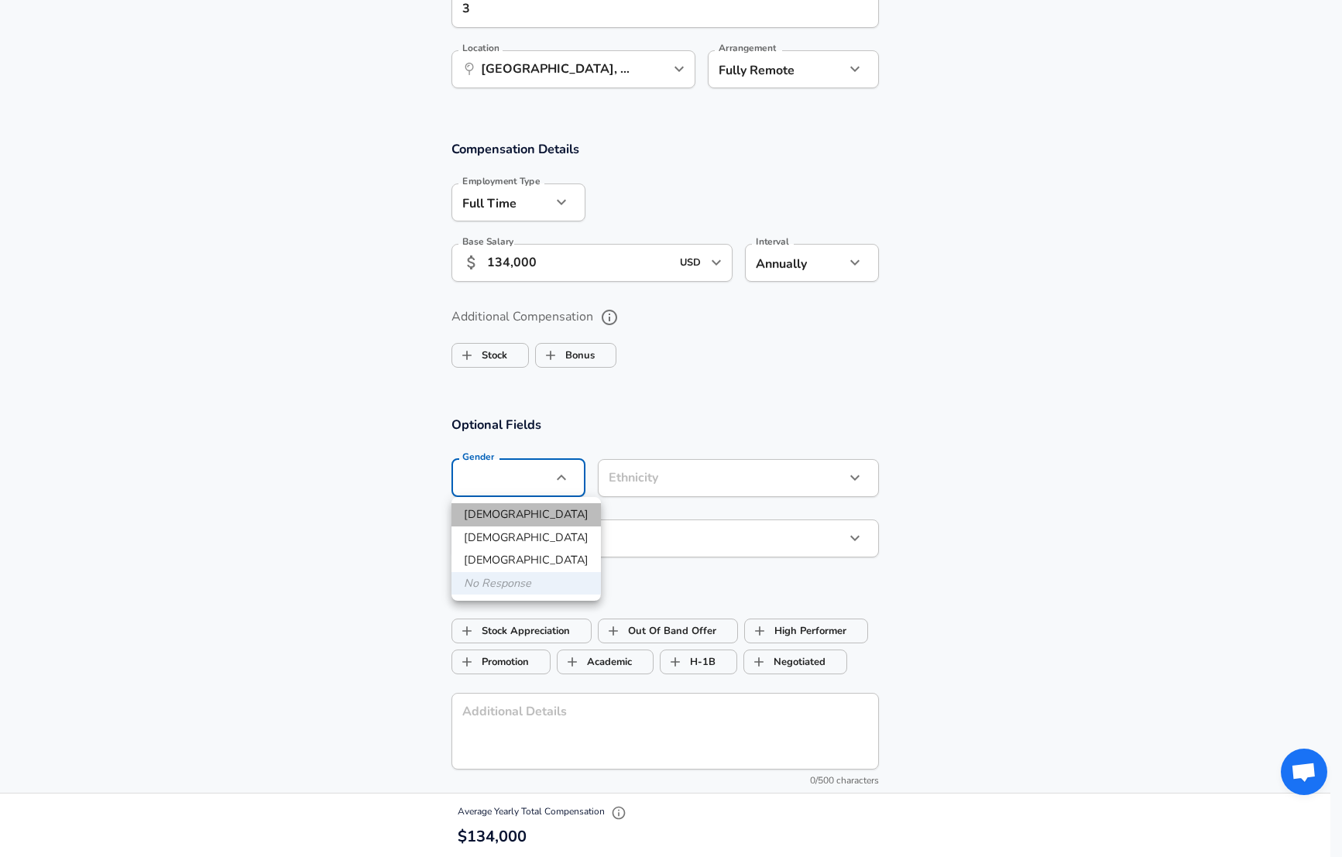
drag, startPoint x: 527, startPoint y: 510, endPoint x: 667, endPoint y: 490, distance: 141.0
click at [528, 511] on li "[DEMOGRAPHIC_DATA]" at bounding box center [526, 514] width 149 height 23
type input "[DEMOGRAPHIC_DATA]"
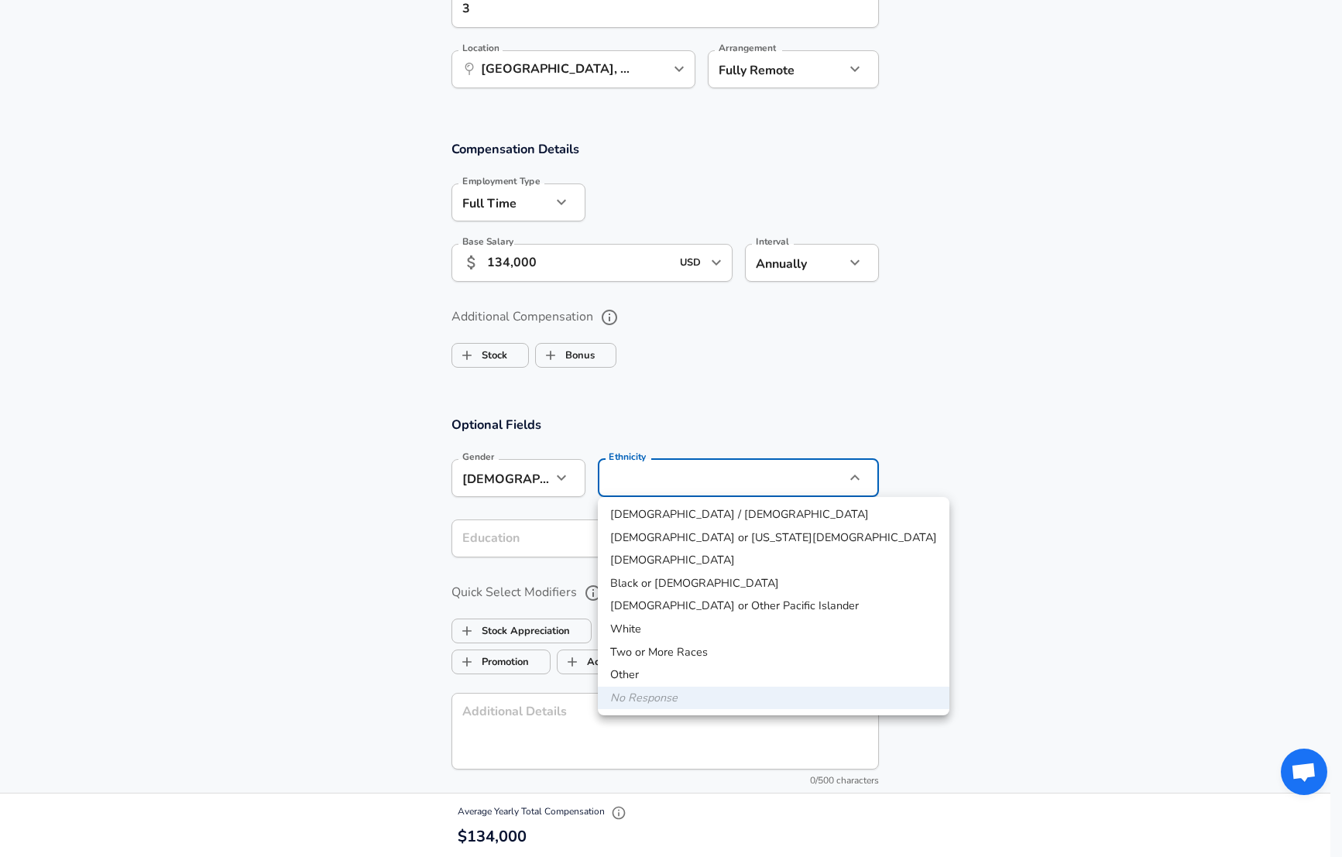
click at [651, 679] on li "Other" at bounding box center [774, 675] width 352 height 23
type input "Two or More Races"
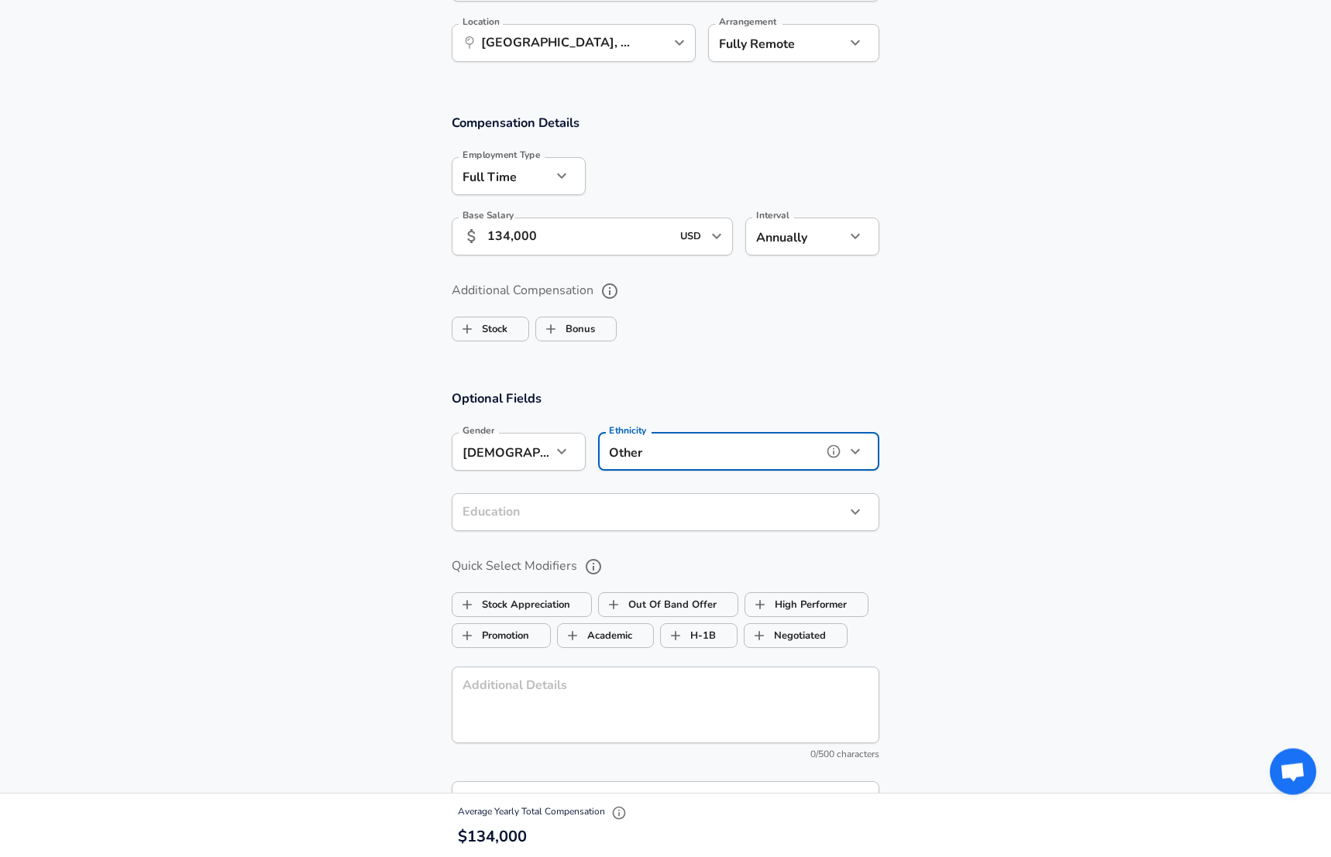
scroll to position [976, 0]
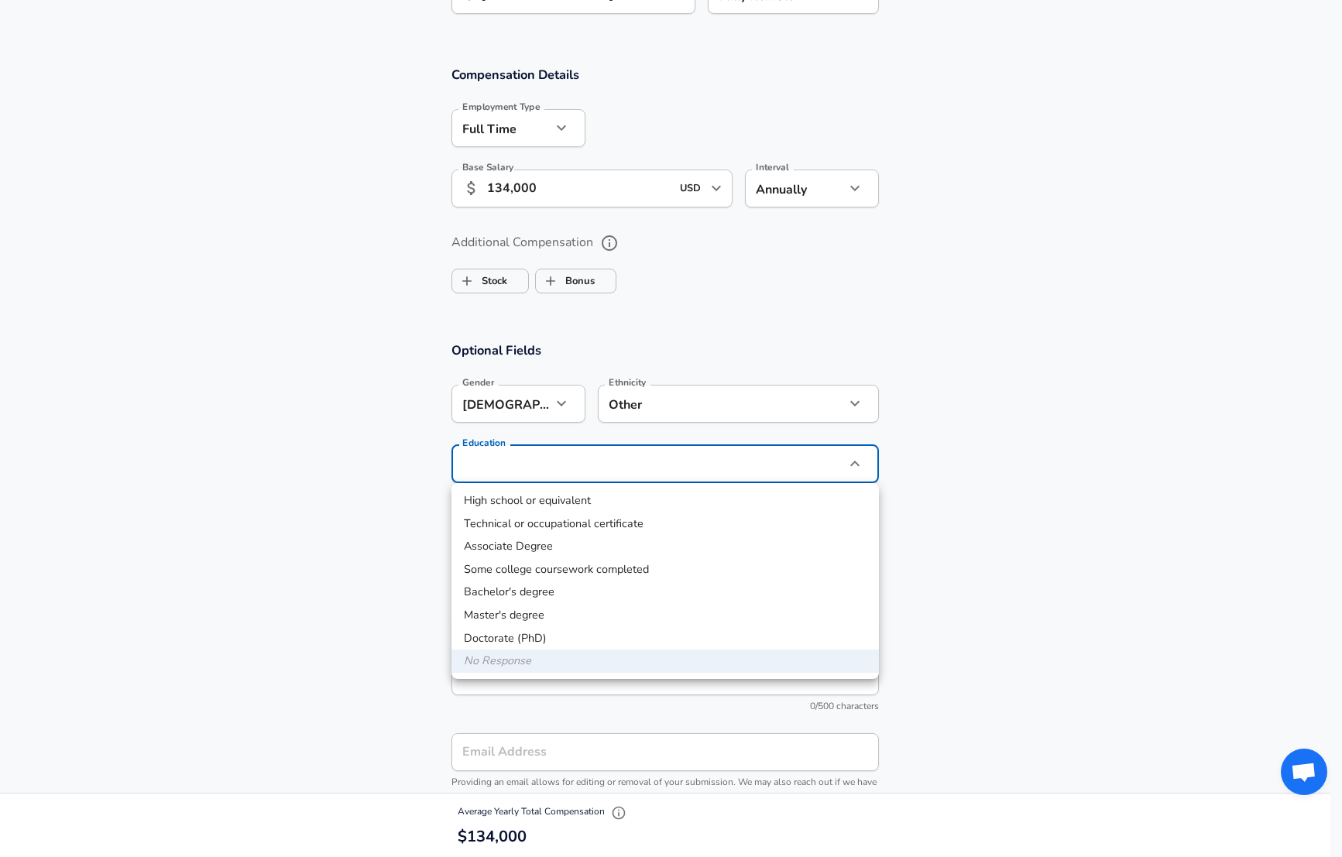
click at [513, 595] on li "Bachelor's degree" at bounding box center [666, 592] width 428 height 23
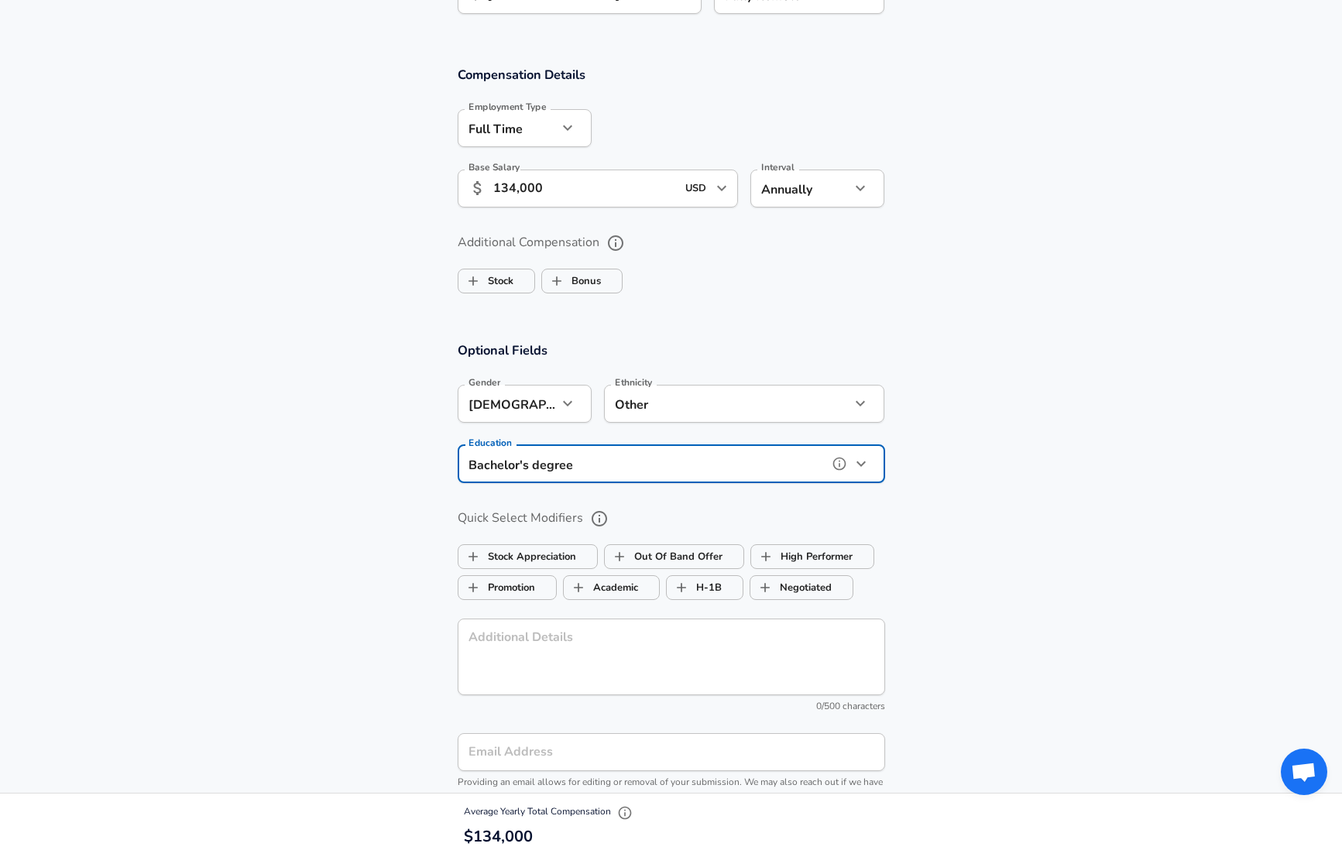
type input "Bachelors degree"
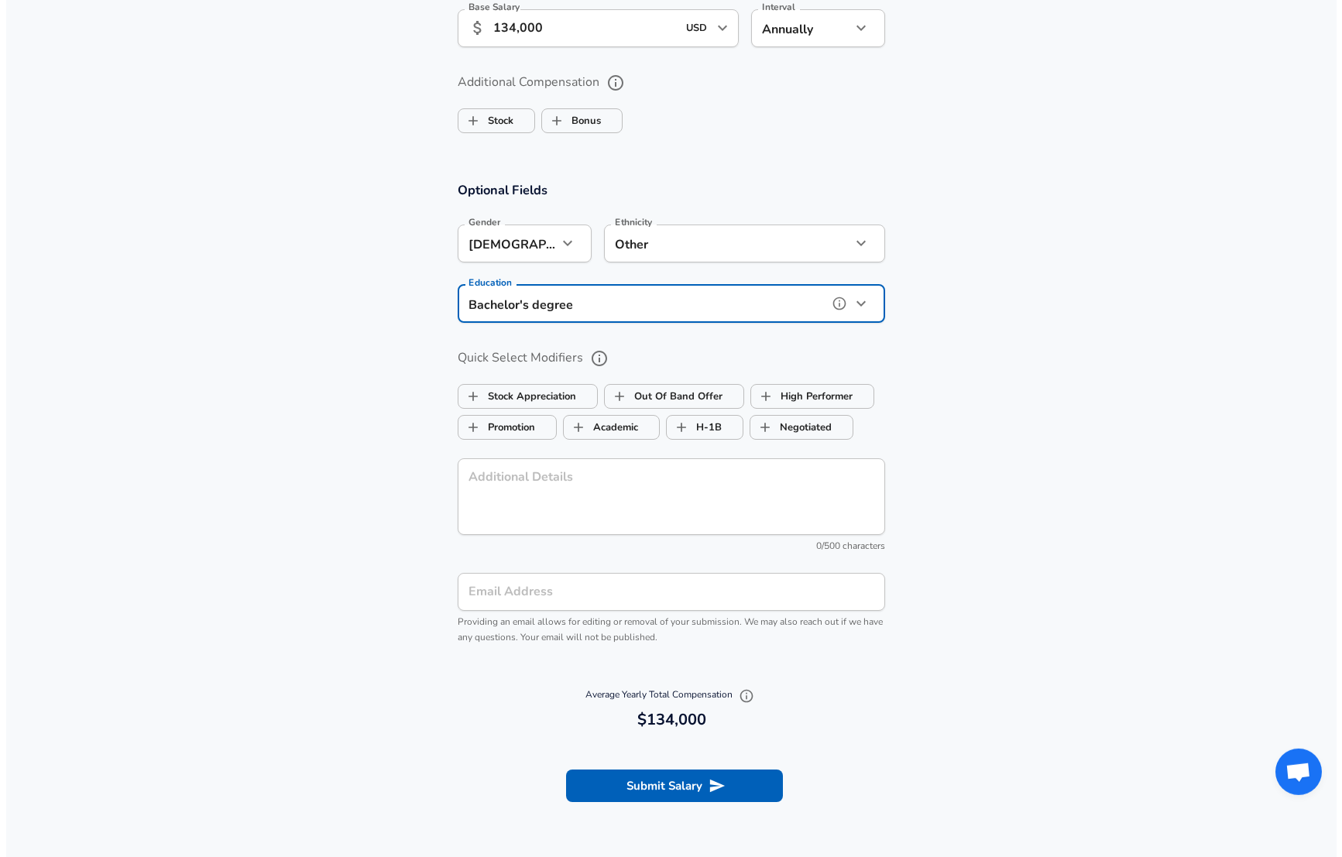
scroll to position [1137, 0]
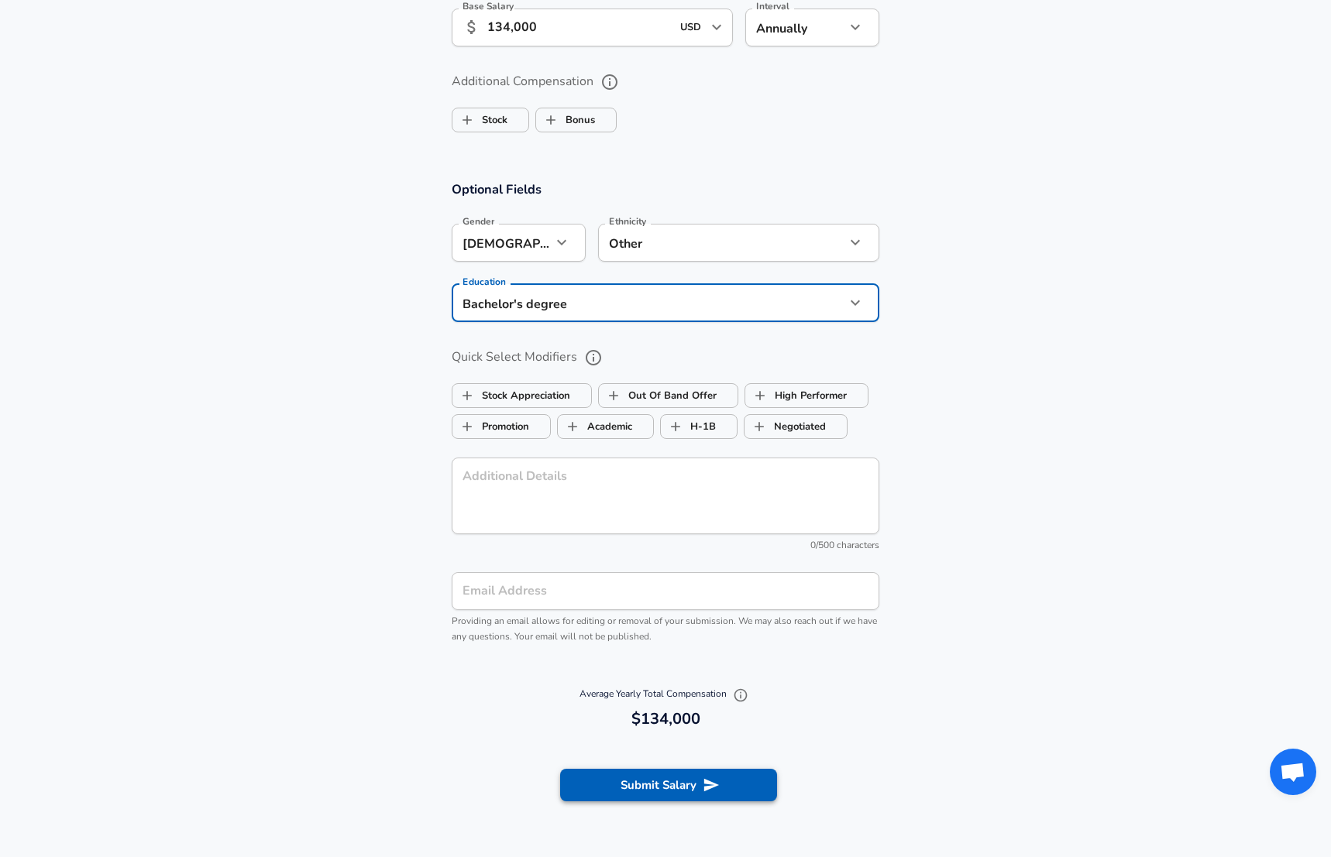
click at [663, 792] on button "Submit Salary" at bounding box center [668, 785] width 217 height 33
